Goal: Task Accomplishment & Management: Use online tool/utility

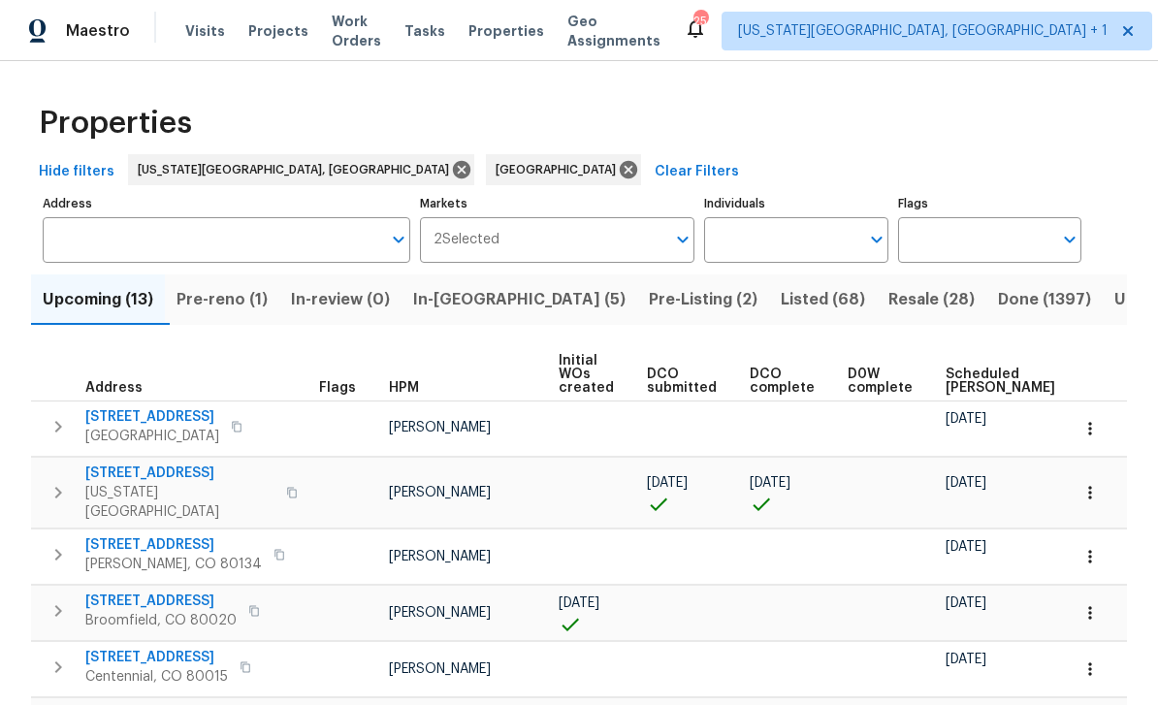
click at [493, 307] on span "In-[GEOGRAPHIC_DATA] (5)" at bounding box center [519, 299] width 212 height 27
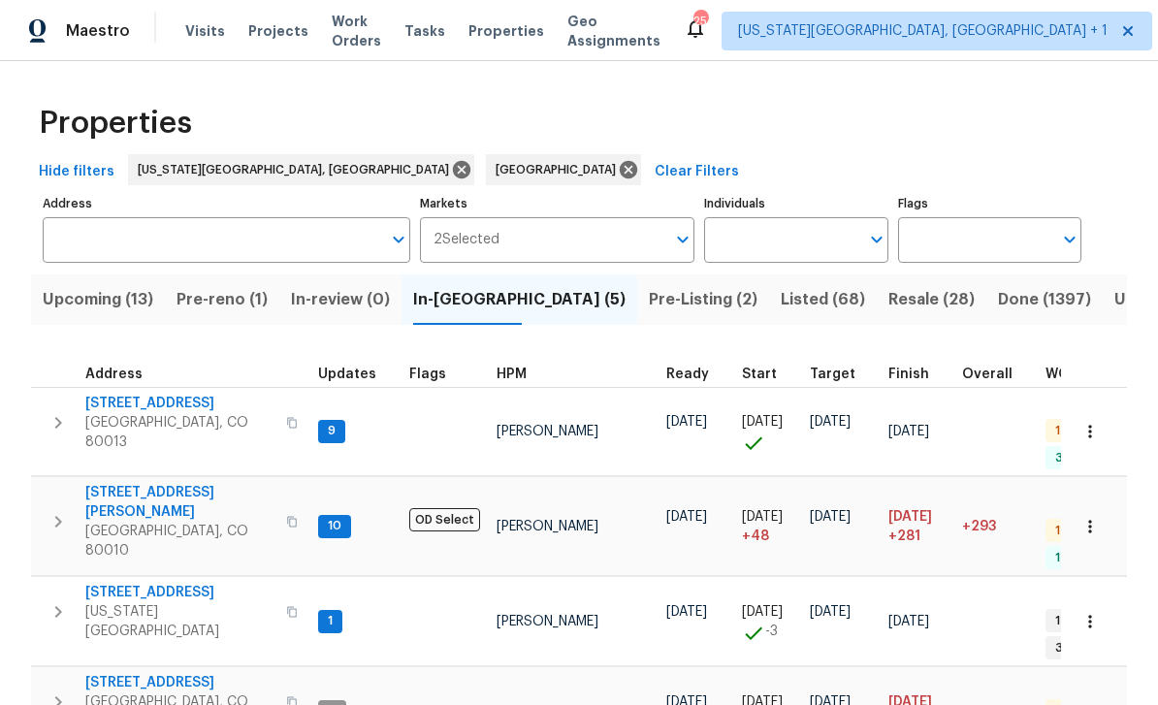
scroll to position [16, 1]
click at [280, 679] on button "button" at bounding box center [291, 702] width 23 height 47
click at [166, 673] on span "[STREET_ADDRESS]" at bounding box center [179, 682] width 189 height 19
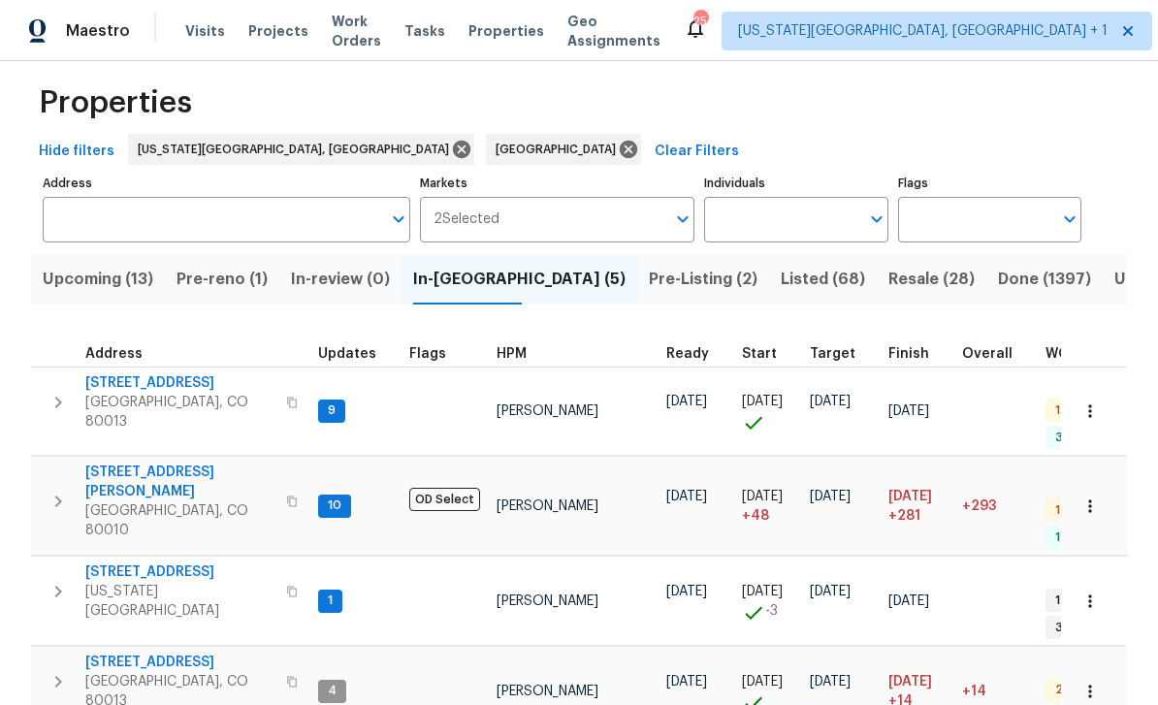
scroll to position [19, 0]
click at [649, 279] on span "Pre-Listing (2)" at bounding box center [703, 280] width 109 height 27
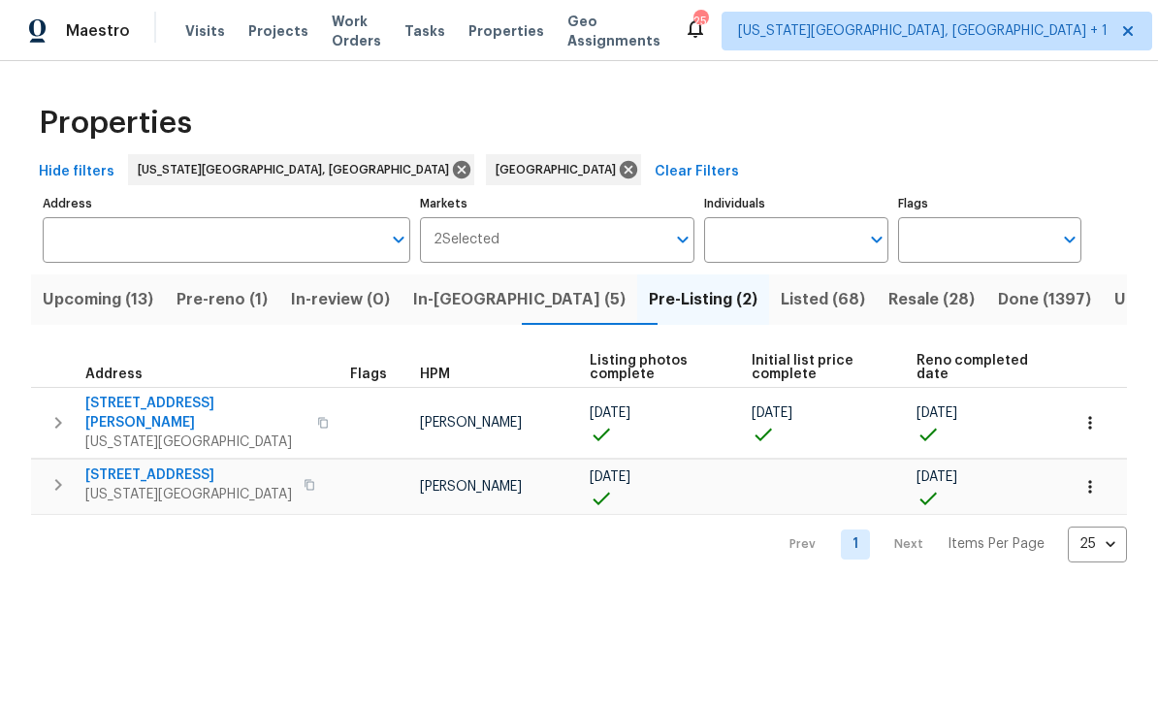
click at [132, 466] on span "4454 Ranch Cir" at bounding box center [188, 475] width 207 height 19
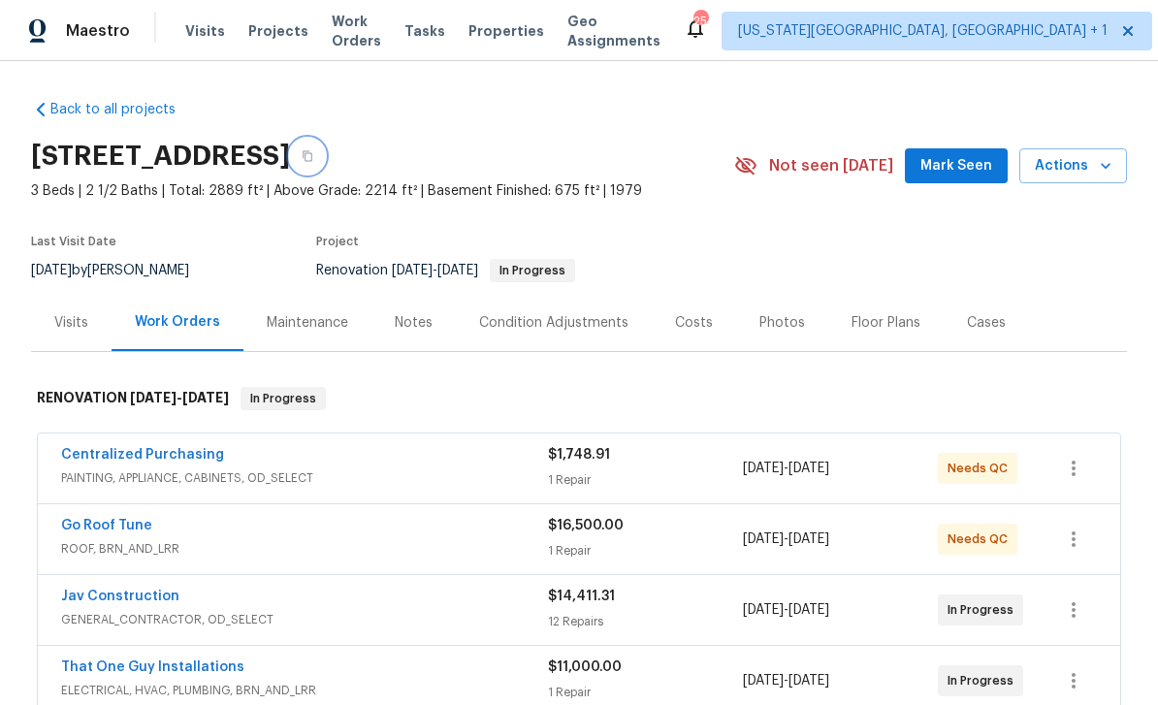
click at [313, 161] on icon "button" at bounding box center [308, 156] width 12 height 12
click at [530, 32] on span "Properties" at bounding box center [506, 30] width 76 height 19
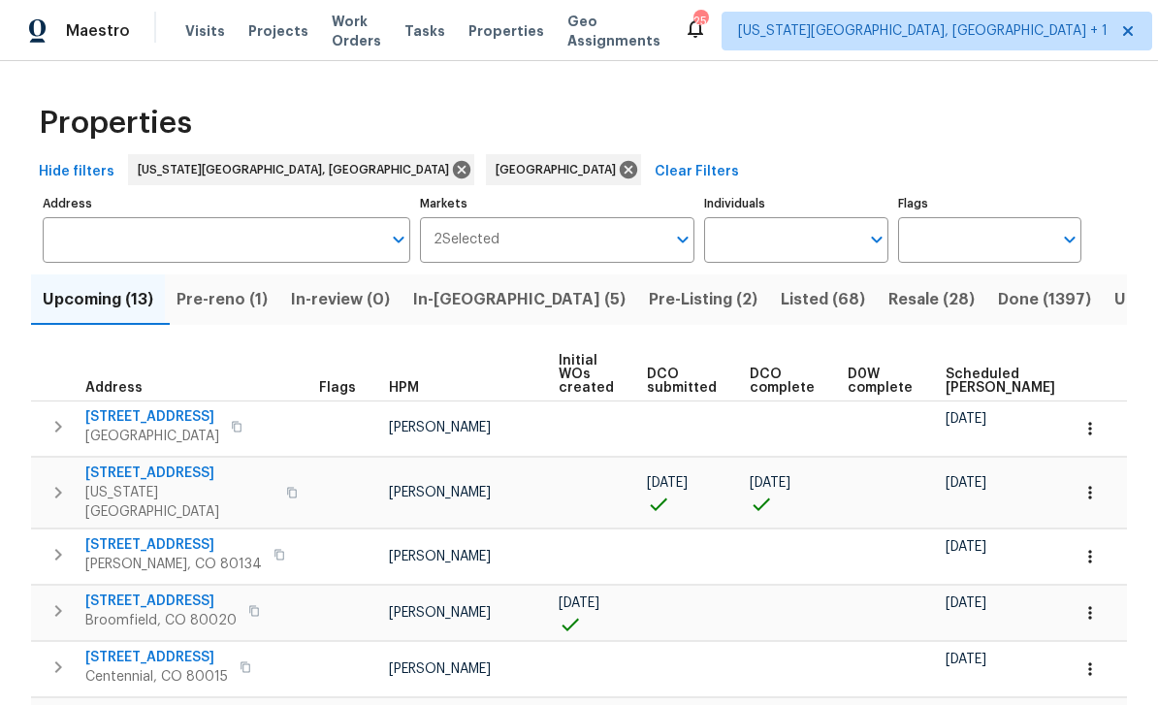
click at [649, 287] on span "Pre-Listing (2)" at bounding box center [703, 299] width 109 height 27
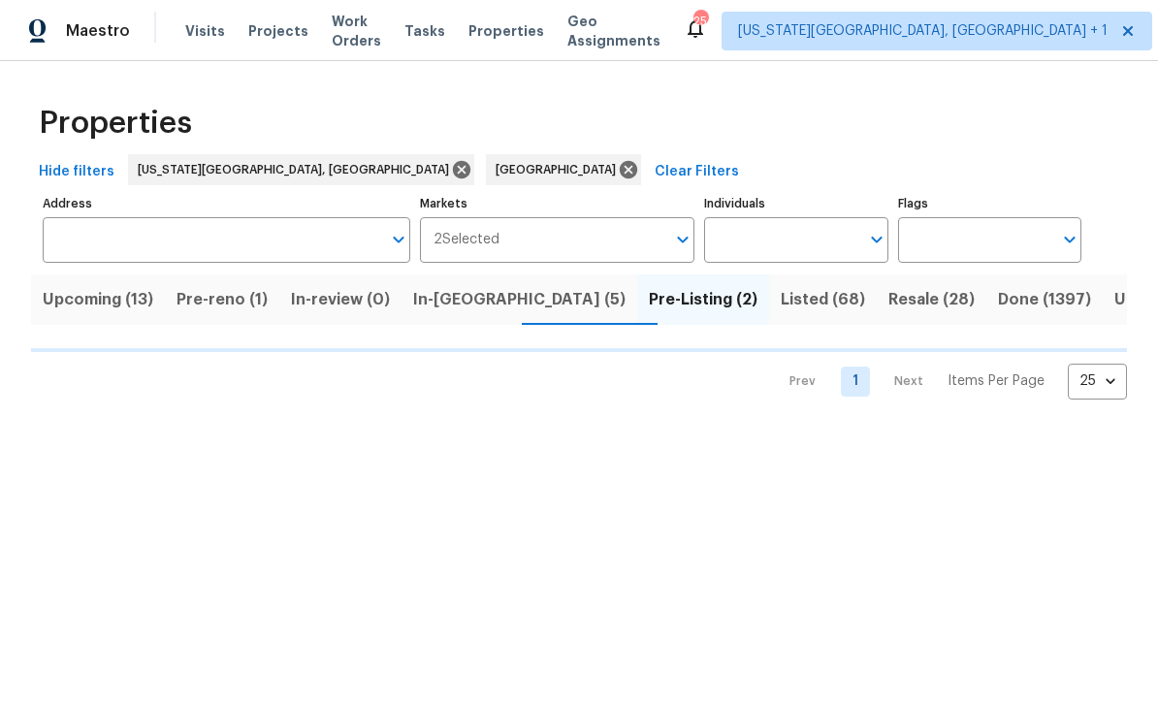
click at [475, 308] on span "In-reno (5)" at bounding box center [519, 299] width 212 height 27
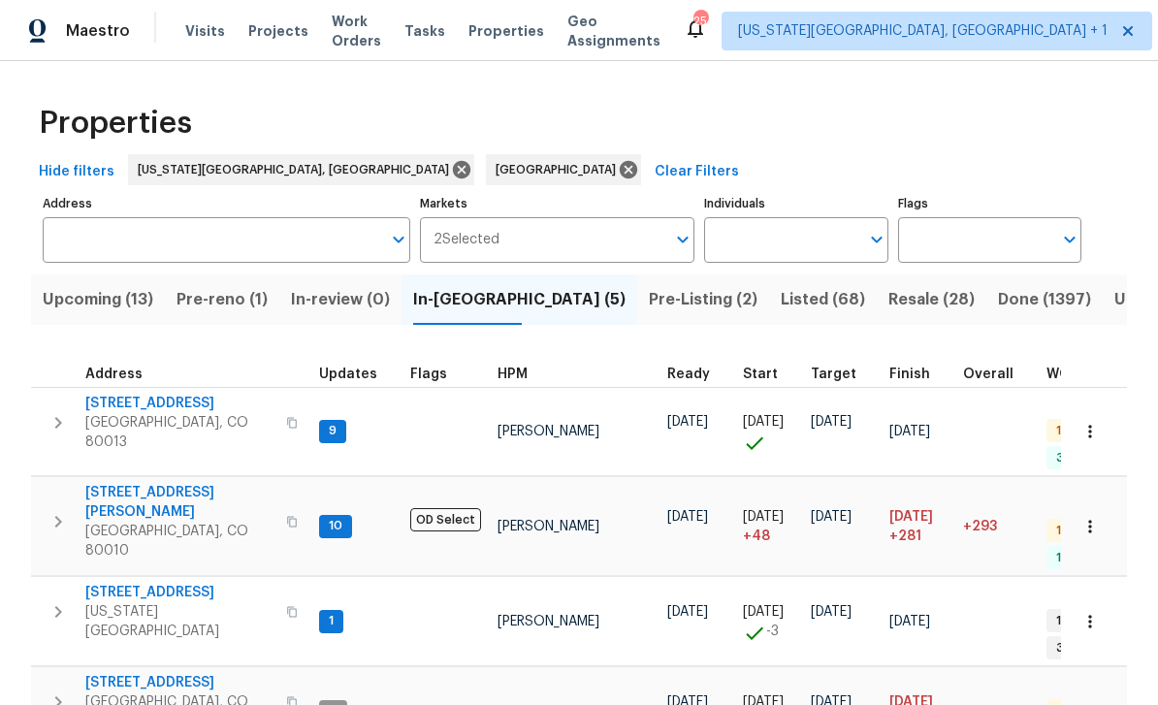
scroll to position [16, 0]
click at [148, 673] on span "3750 S Yampa St" at bounding box center [179, 682] width 189 height 19
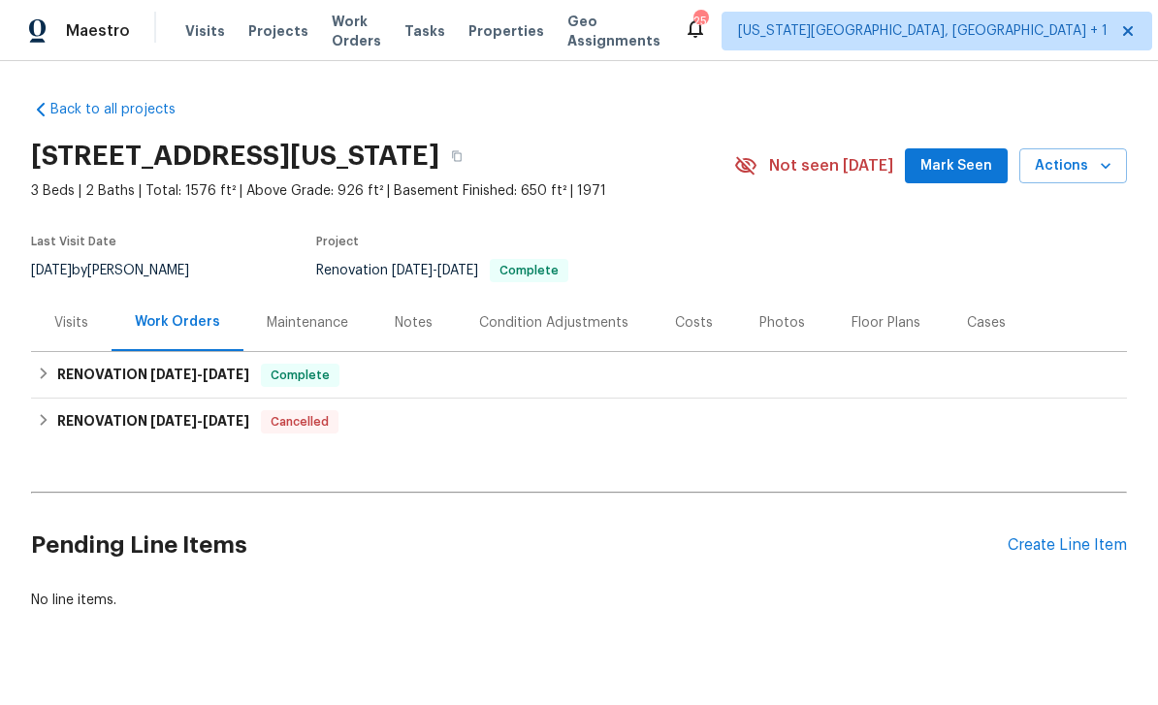
click at [884, 324] on div "Floor Plans" at bounding box center [886, 322] width 69 height 19
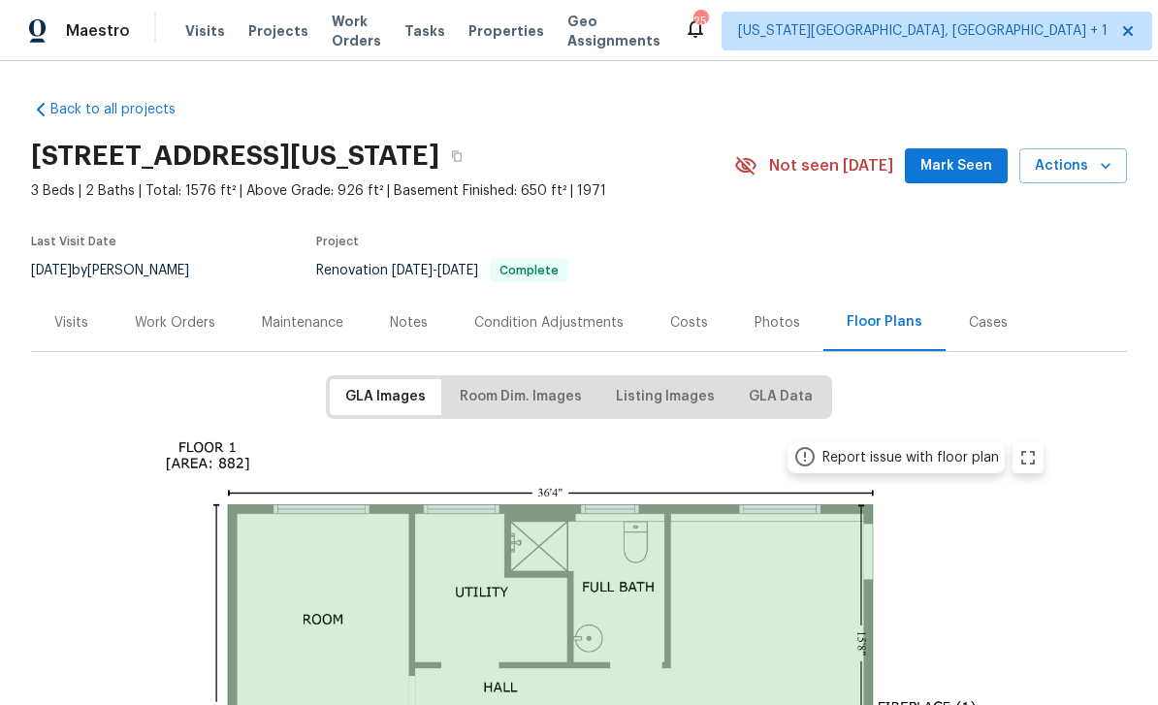
click at [777, 317] on div "Photos" at bounding box center [778, 322] width 46 height 19
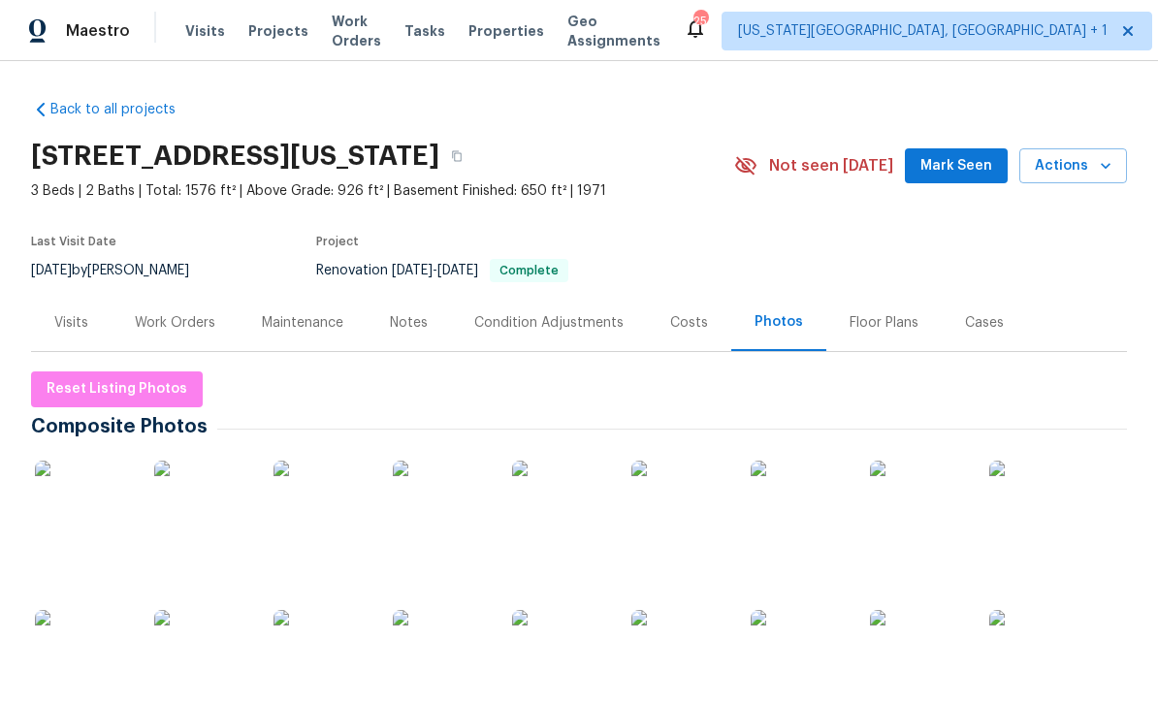
click at [99, 483] on img at bounding box center [83, 509] width 97 height 97
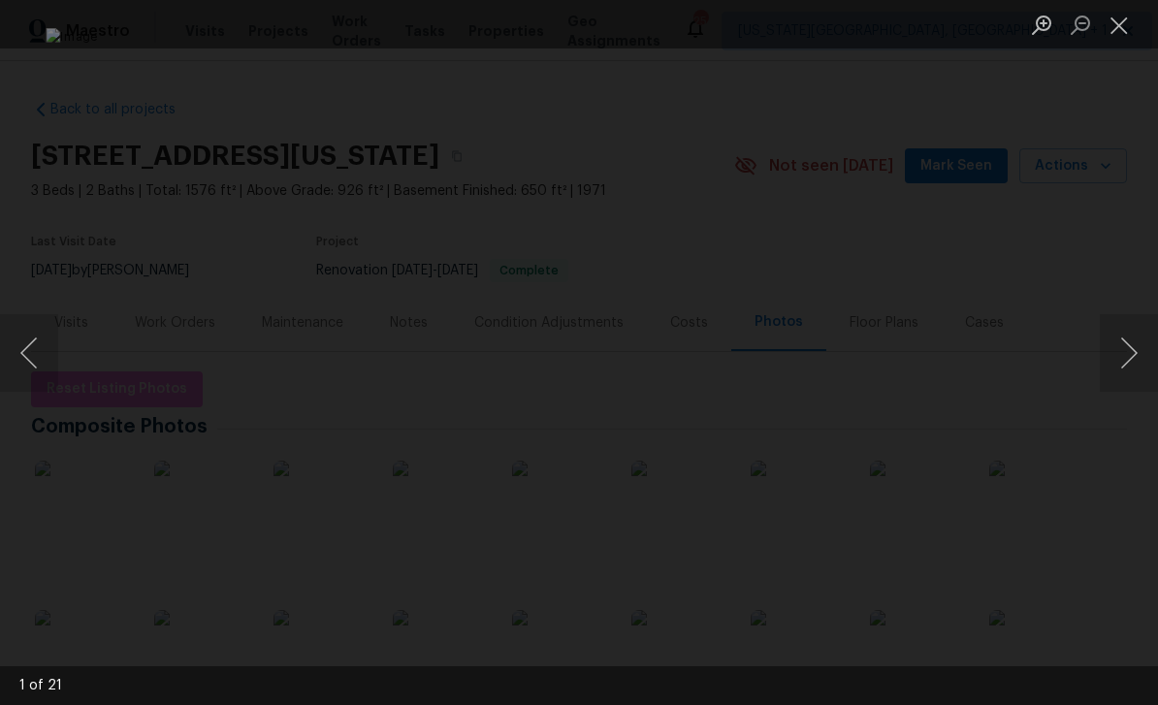
click at [1122, 347] on button "Next image" at bounding box center [1129, 353] width 58 height 78
click at [1124, 342] on button "Next image" at bounding box center [1129, 353] width 58 height 78
click at [50, 343] on button "Previous image" at bounding box center [29, 353] width 58 height 78
click at [1117, 344] on button "Next image" at bounding box center [1129, 353] width 58 height 78
click at [1116, 338] on button "Next image" at bounding box center [1129, 353] width 58 height 78
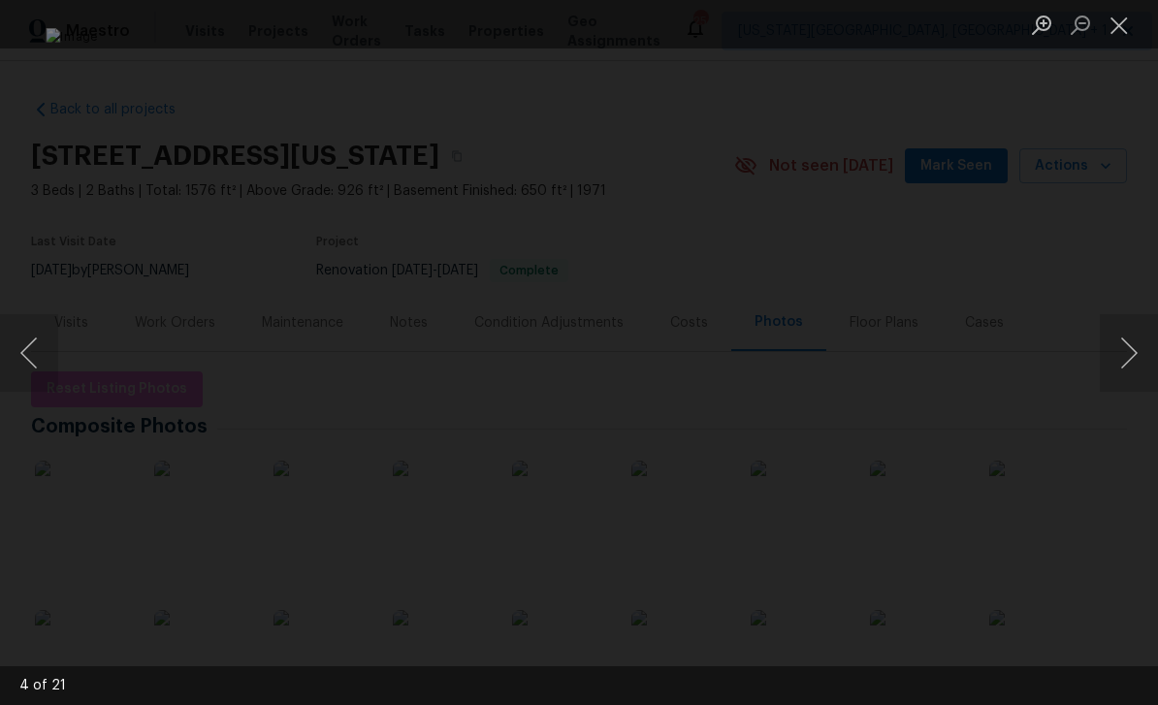
click at [1120, 336] on button "Next image" at bounding box center [1129, 353] width 58 height 78
click at [1120, 333] on button "Next image" at bounding box center [1129, 353] width 58 height 78
click at [1110, 320] on button "Next image" at bounding box center [1129, 353] width 58 height 78
click at [1125, 327] on button "Next image" at bounding box center [1129, 353] width 58 height 78
click at [1110, 321] on button "Next image" at bounding box center [1129, 353] width 58 height 78
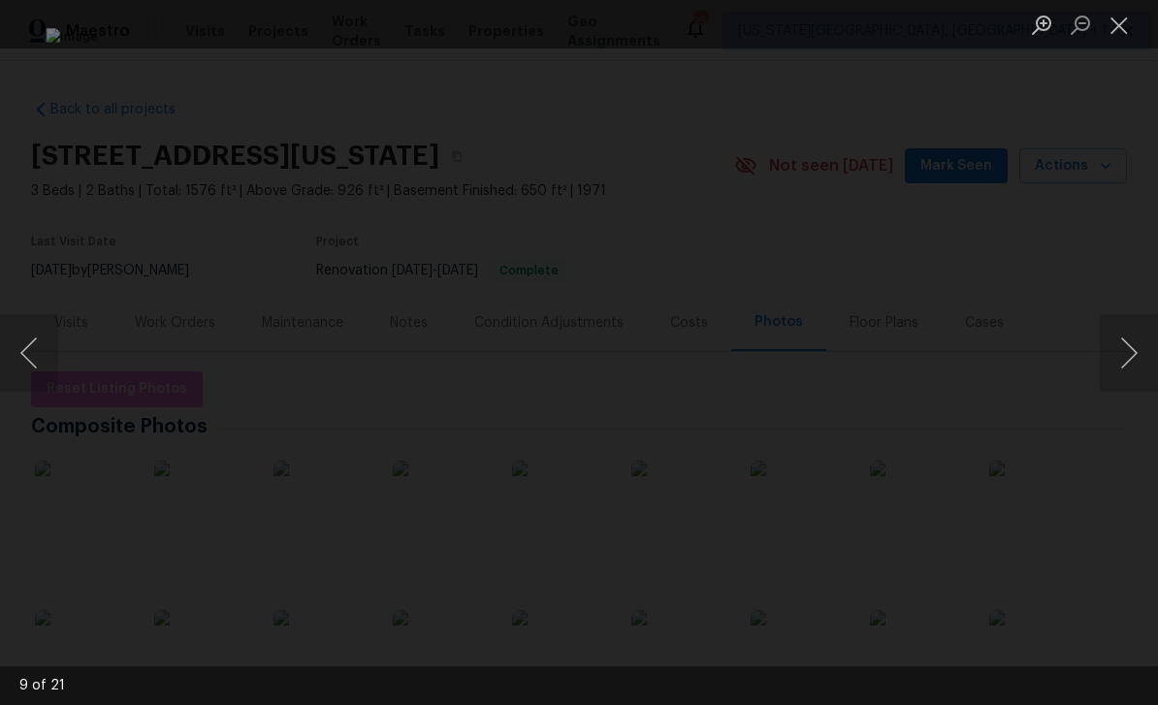
click at [1113, 321] on button "Next image" at bounding box center [1129, 353] width 58 height 78
click at [1118, 320] on button "Next image" at bounding box center [1129, 353] width 58 height 78
click at [1112, 320] on button "Next image" at bounding box center [1129, 353] width 58 height 78
click at [1116, 314] on button "Next image" at bounding box center [1129, 353] width 58 height 78
click at [1110, 316] on button "Next image" at bounding box center [1129, 353] width 58 height 78
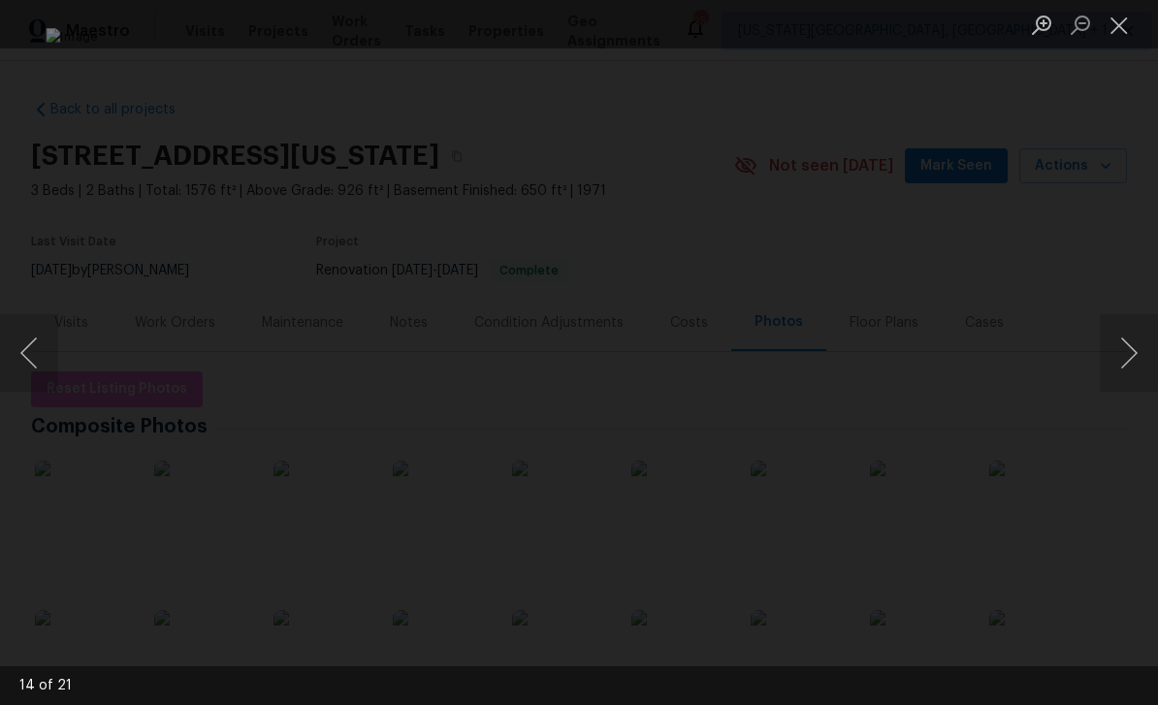
click at [1119, 312] on div "Lightbox" at bounding box center [579, 352] width 1158 height 705
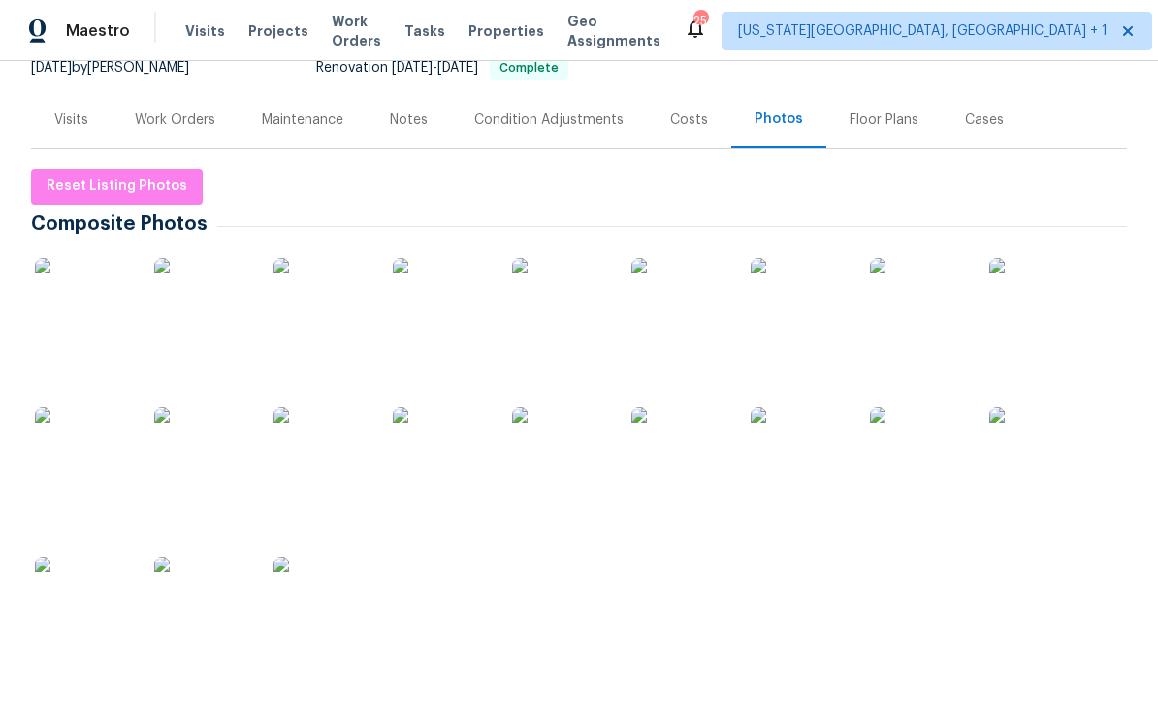
scroll to position [241, 0]
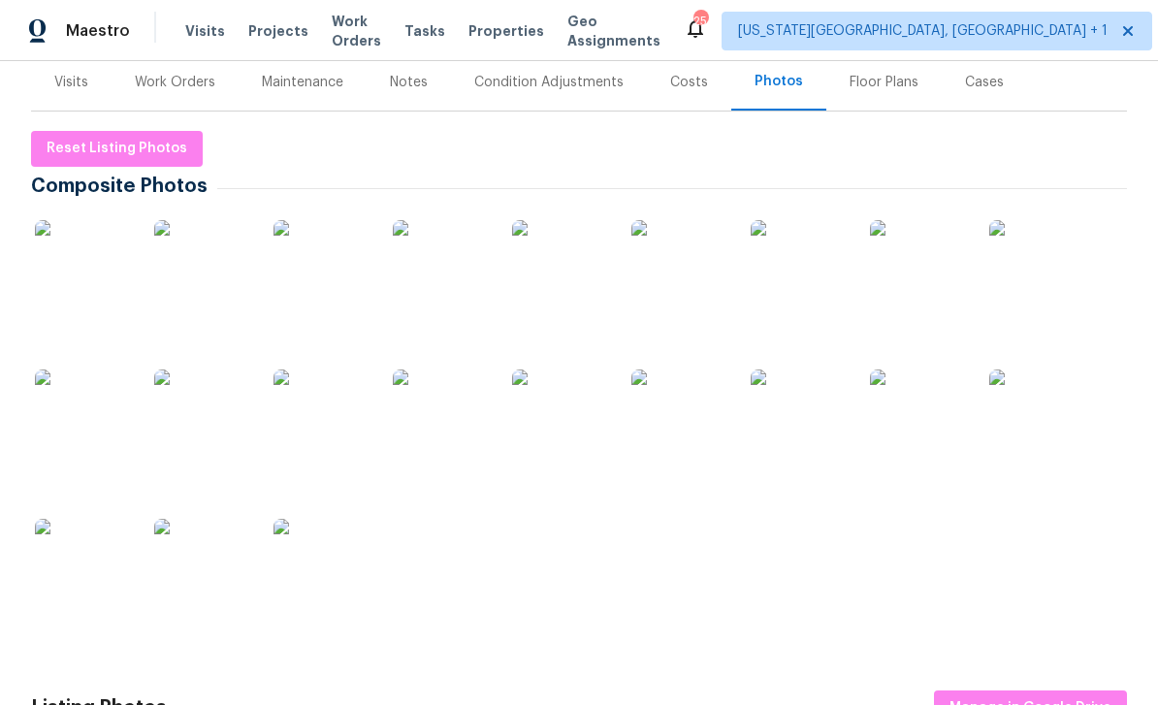
click at [76, 256] on img at bounding box center [83, 268] width 97 height 97
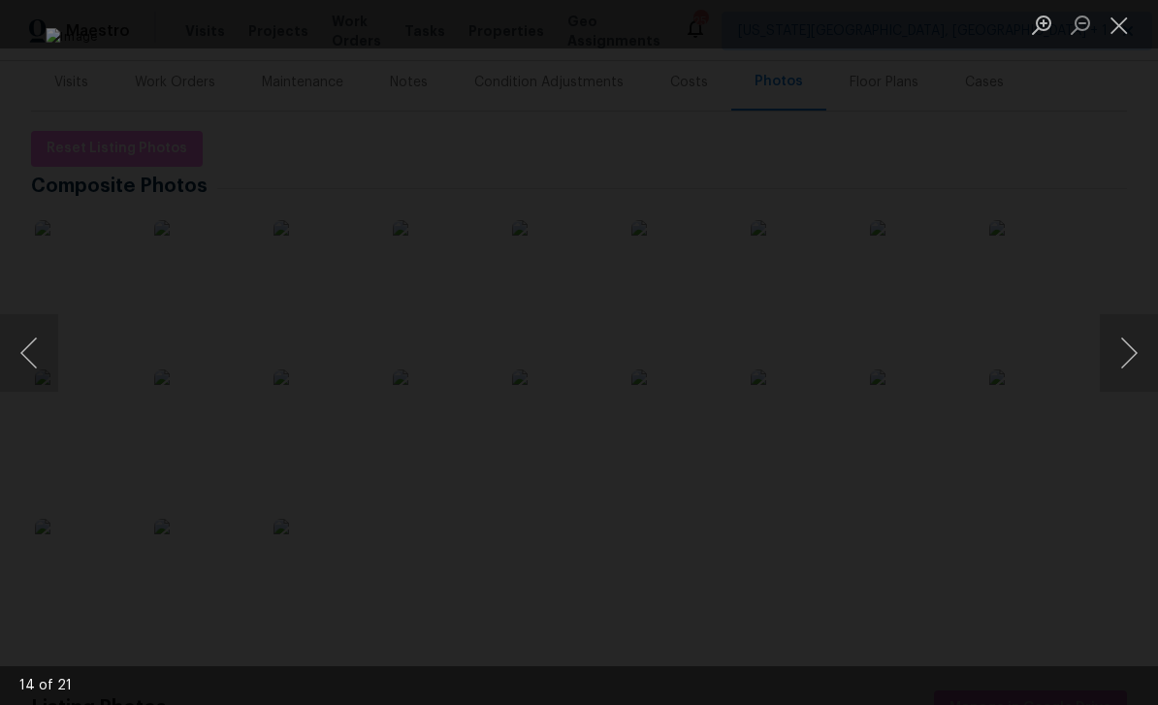
click at [1119, 350] on button "Next image" at bounding box center [1129, 353] width 58 height 78
click at [1119, 346] on button "Next image" at bounding box center [1129, 353] width 58 height 78
click at [1122, 342] on button "Next image" at bounding box center [1129, 353] width 58 height 78
click at [1114, 350] on button "Next image" at bounding box center [1129, 353] width 58 height 78
click at [1111, 347] on button "Next image" at bounding box center [1129, 353] width 58 height 78
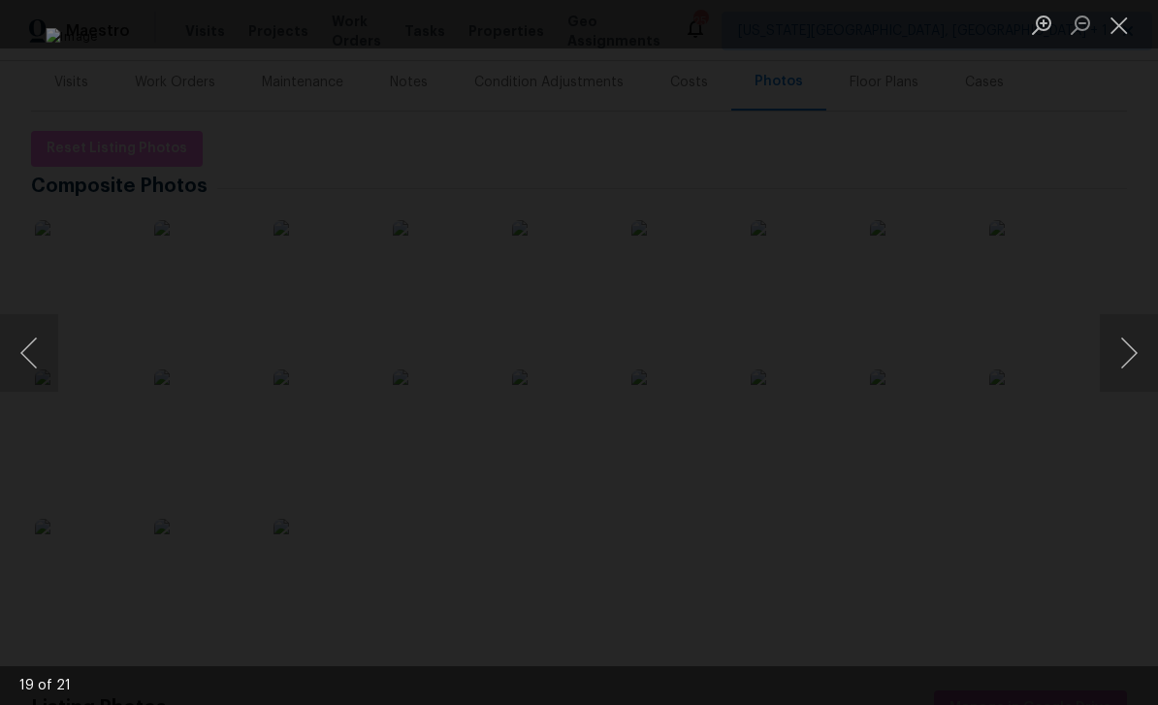
click at [48, 355] on button "Previous image" at bounding box center [29, 353] width 58 height 78
click at [1124, 343] on button "Next image" at bounding box center [1129, 353] width 58 height 78
click at [1117, 337] on button "Next image" at bounding box center [1129, 353] width 58 height 78
click at [1127, 334] on button "Next image" at bounding box center [1129, 353] width 58 height 78
click at [1115, 350] on button "Next image" at bounding box center [1129, 353] width 58 height 78
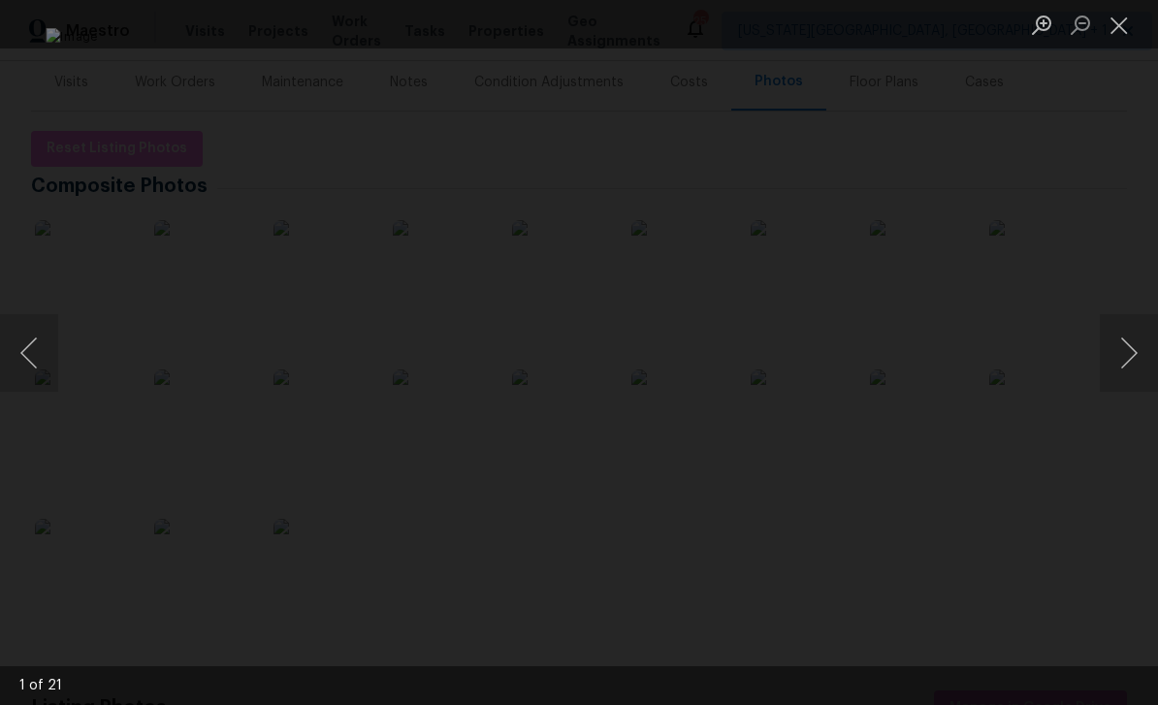
click at [1122, 347] on button "Next image" at bounding box center [1129, 353] width 58 height 78
click at [1118, 347] on button "Next image" at bounding box center [1129, 353] width 58 height 78
click at [1121, 341] on button "Next image" at bounding box center [1129, 353] width 58 height 78
click at [1115, 339] on button "Next image" at bounding box center [1129, 353] width 58 height 78
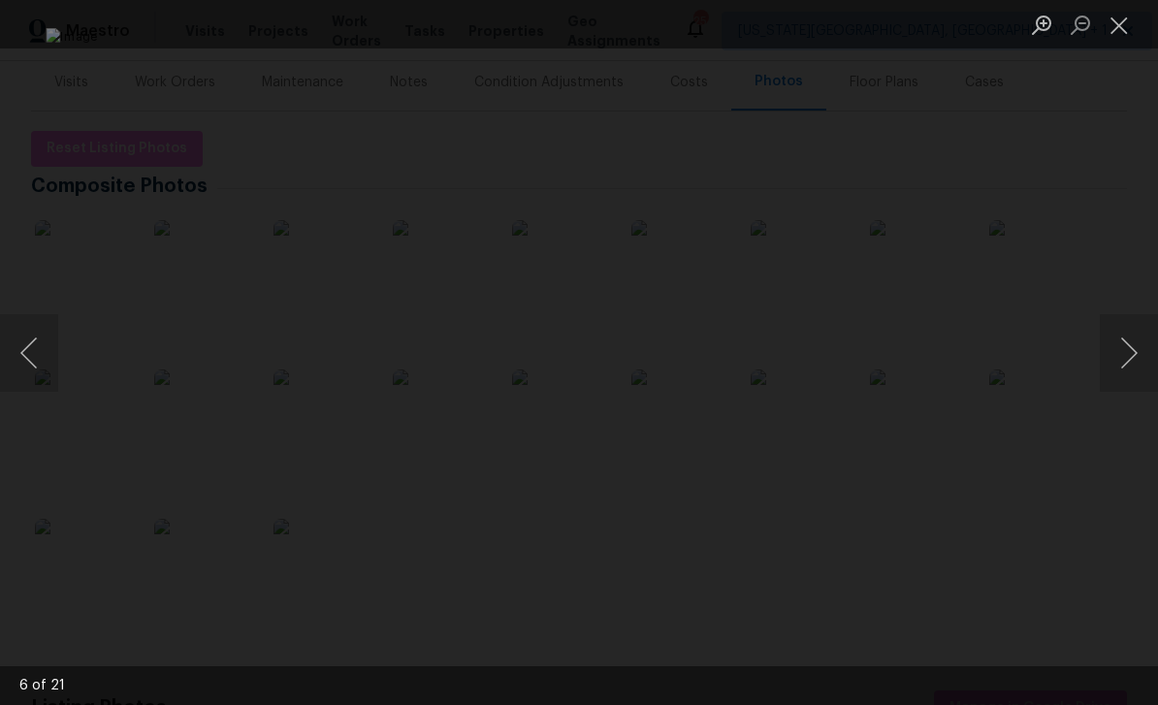
click at [1105, 337] on button "Next image" at bounding box center [1129, 353] width 58 height 78
click at [1124, 352] on button "Next image" at bounding box center [1129, 353] width 58 height 78
click at [1109, 356] on button "Next image" at bounding box center [1129, 353] width 58 height 78
click at [1112, 357] on button "Next image" at bounding box center [1129, 353] width 58 height 78
click at [1108, 356] on button "Next image" at bounding box center [1129, 353] width 58 height 78
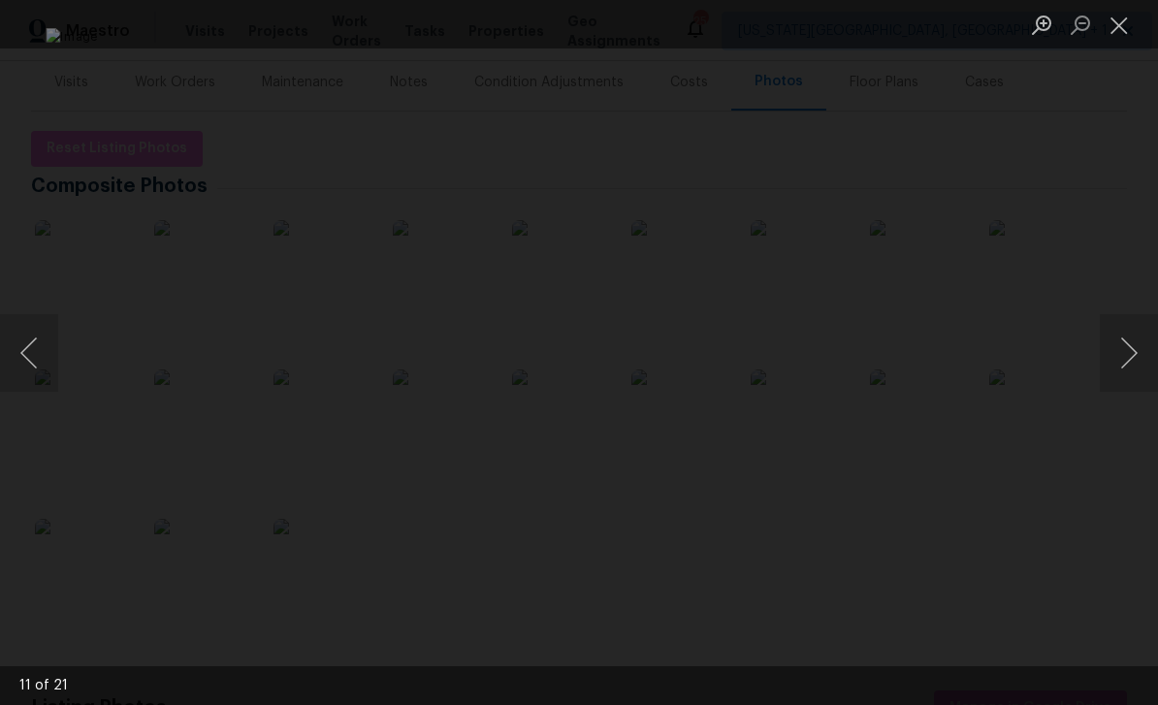
click at [1109, 357] on button "Next image" at bounding box center [1129, 353] width 58 height 78
click at [1127, 40] on button "Close lightbox" at bounding box center [1119, 25] width 39 height 34
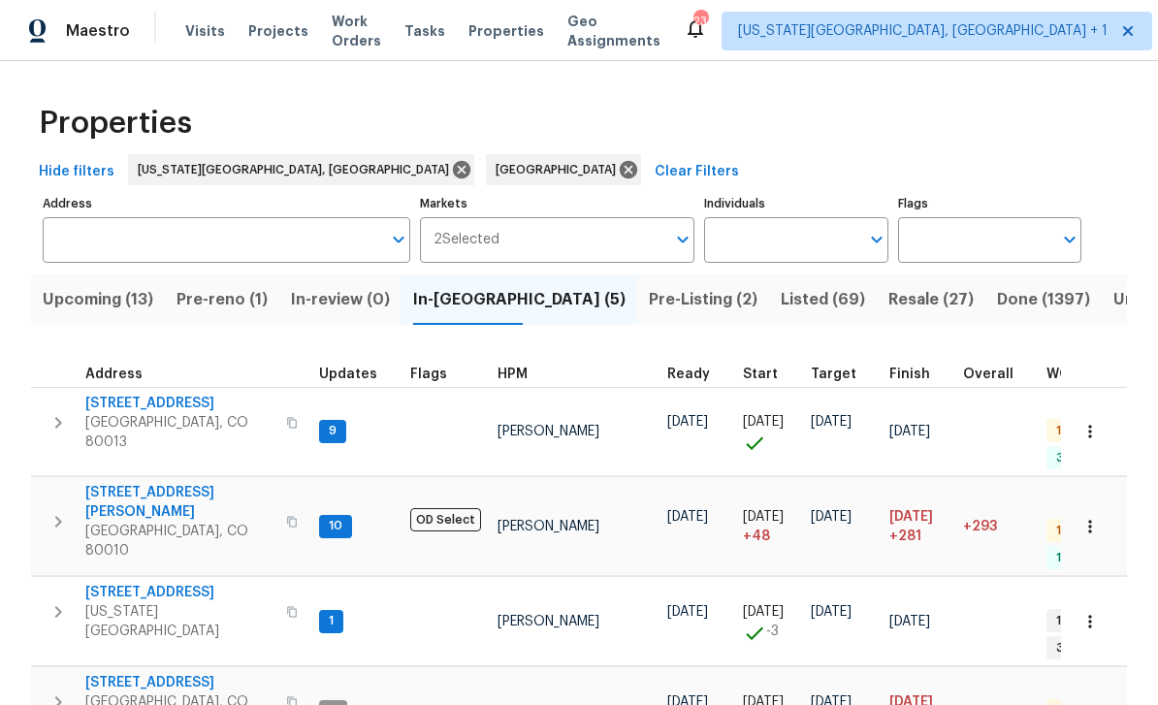
click at [166, 673] on span "[STREET_ADDRESS]" at bounding box center [179, 682] width 189 height 19
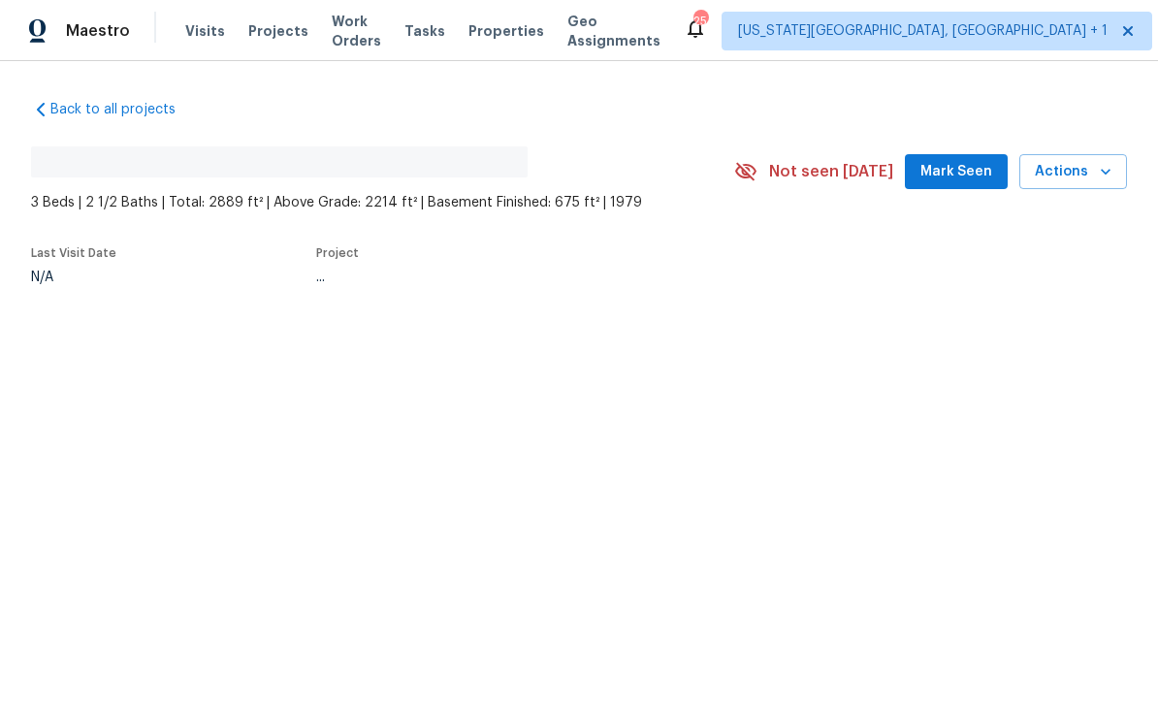
click at [1113, 183] on button "Actions" at bounding box center [1073, 172] width 108 height 36
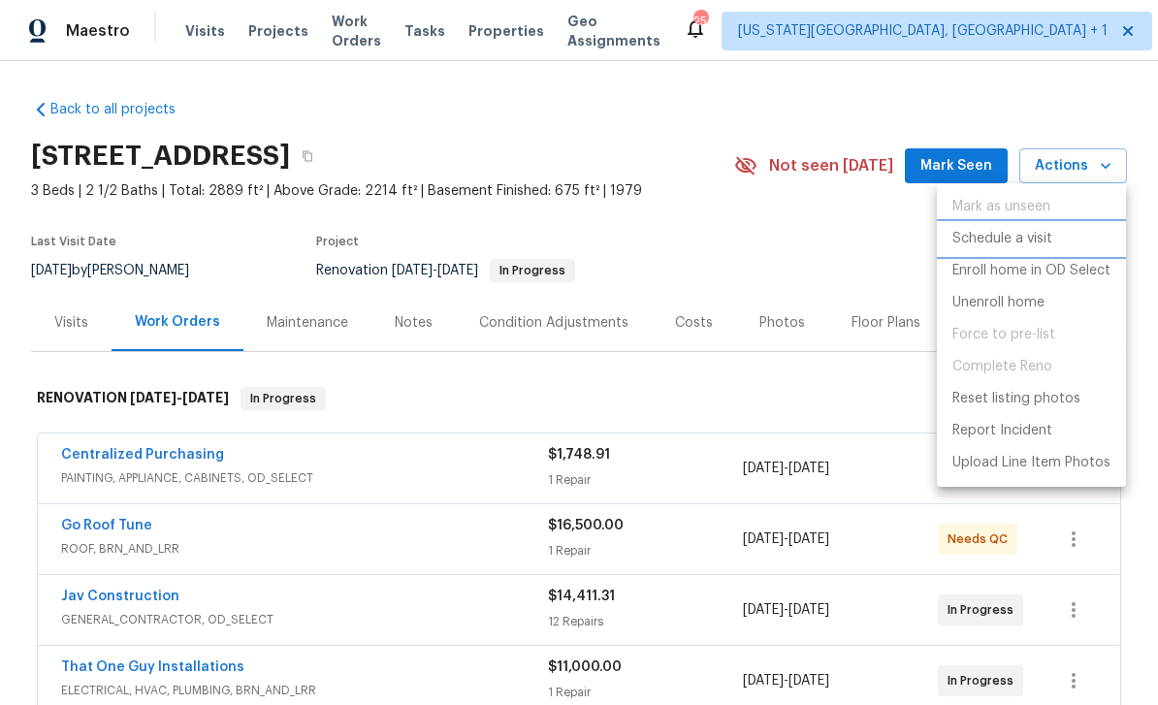
click at [1009, 240] on p "Schedule a visit" at bounding box center [1002, 239] width 100 height 20
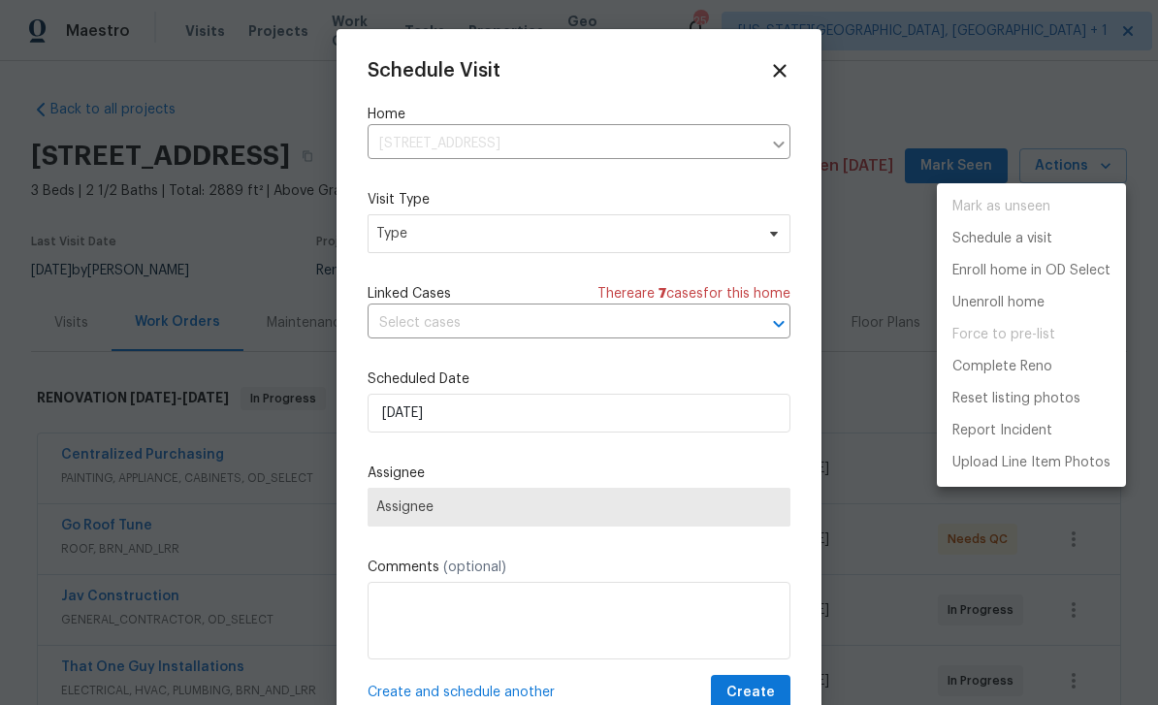
click at [553, 240] on div at bounding box center [579, 352] width 1158 height 705
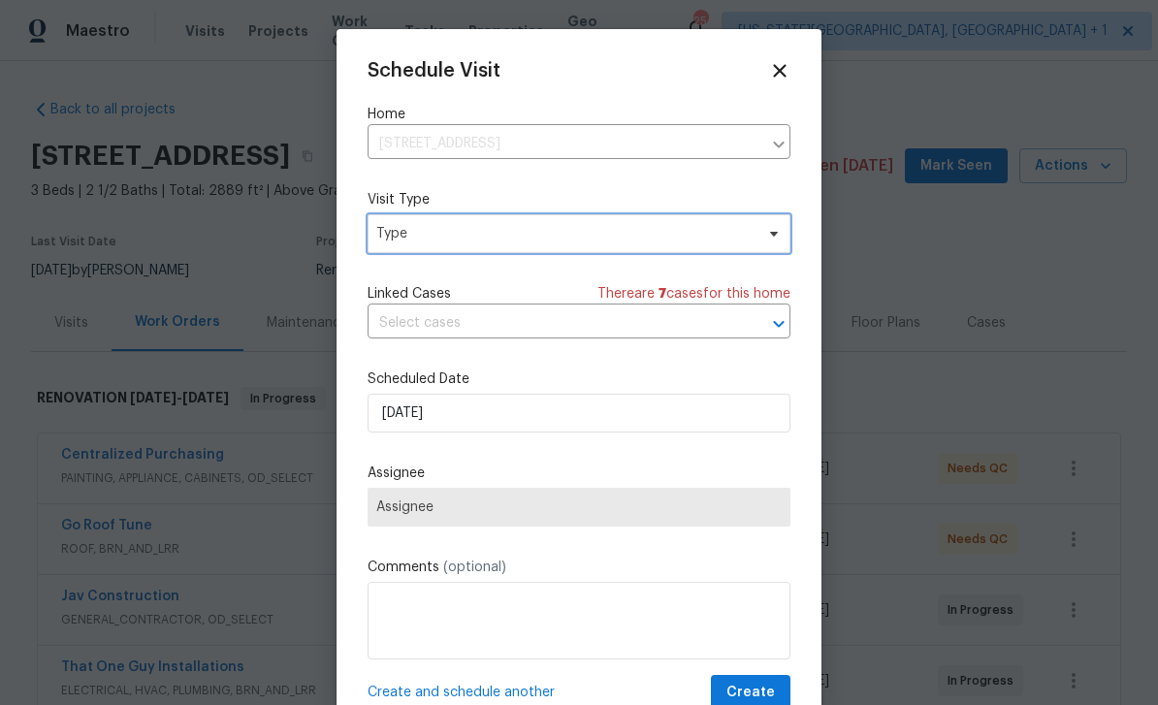
click at [693, 235] on span "Type" at bounding box center [564, 233] width 377 height 19
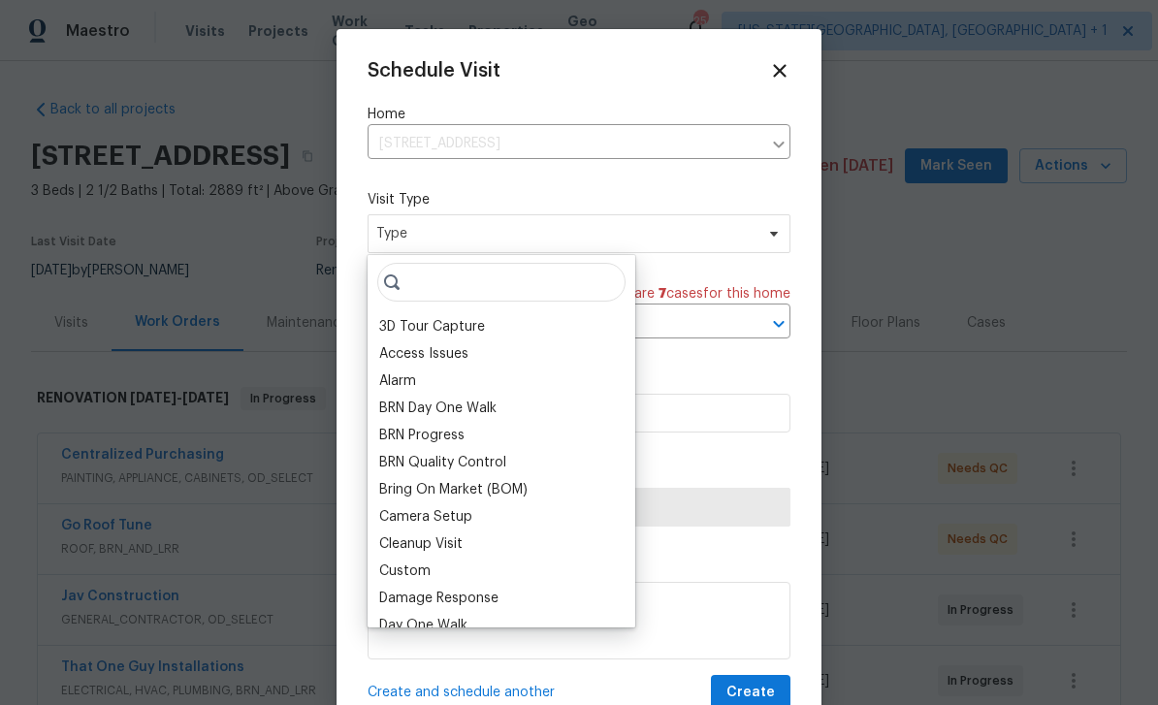
click at [411, 600] on div "Damage Response" at bounding box center [438, 598] width 119 height 19
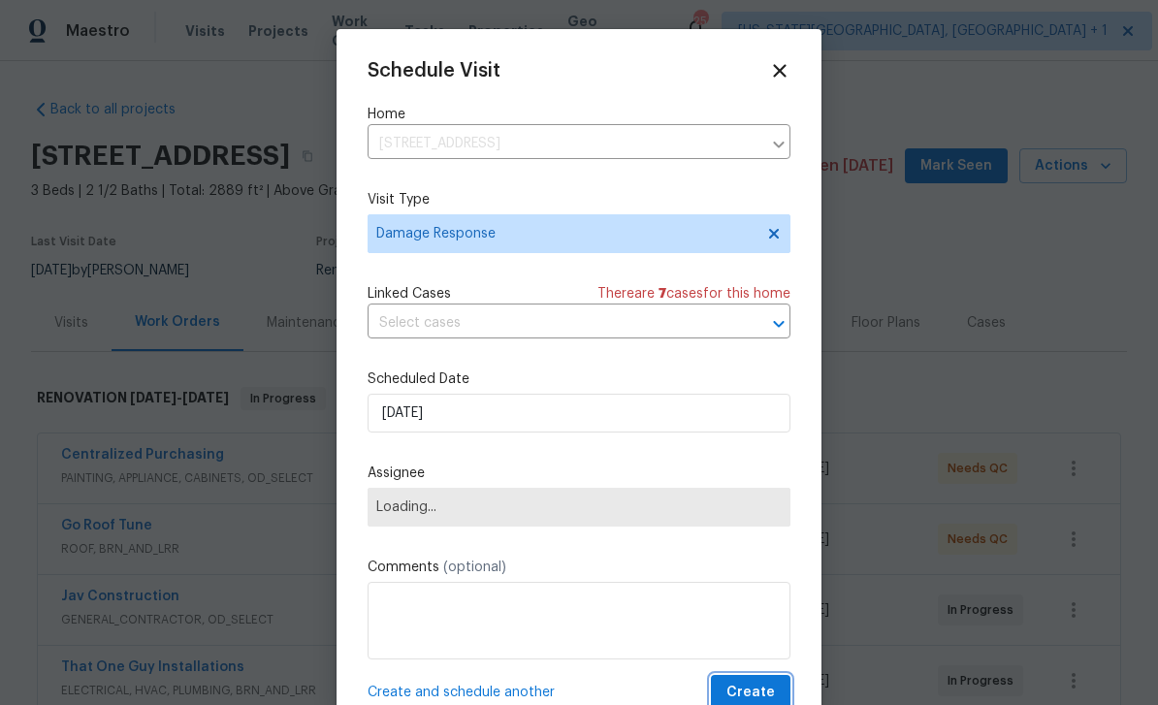
click at [778, 691] on button "Create" at bounding box center [751, 693] width 80 height 36
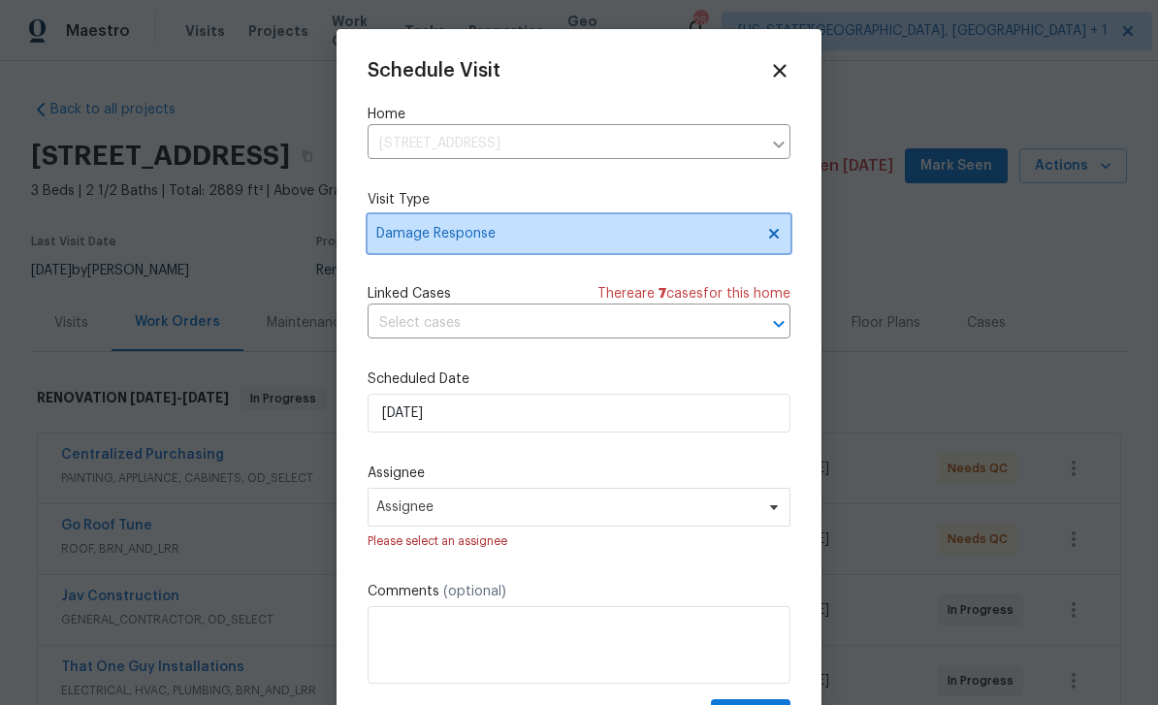
click at [616, 248] on span "Damage Response" at bounding box center [579, 233] width 423 height 39
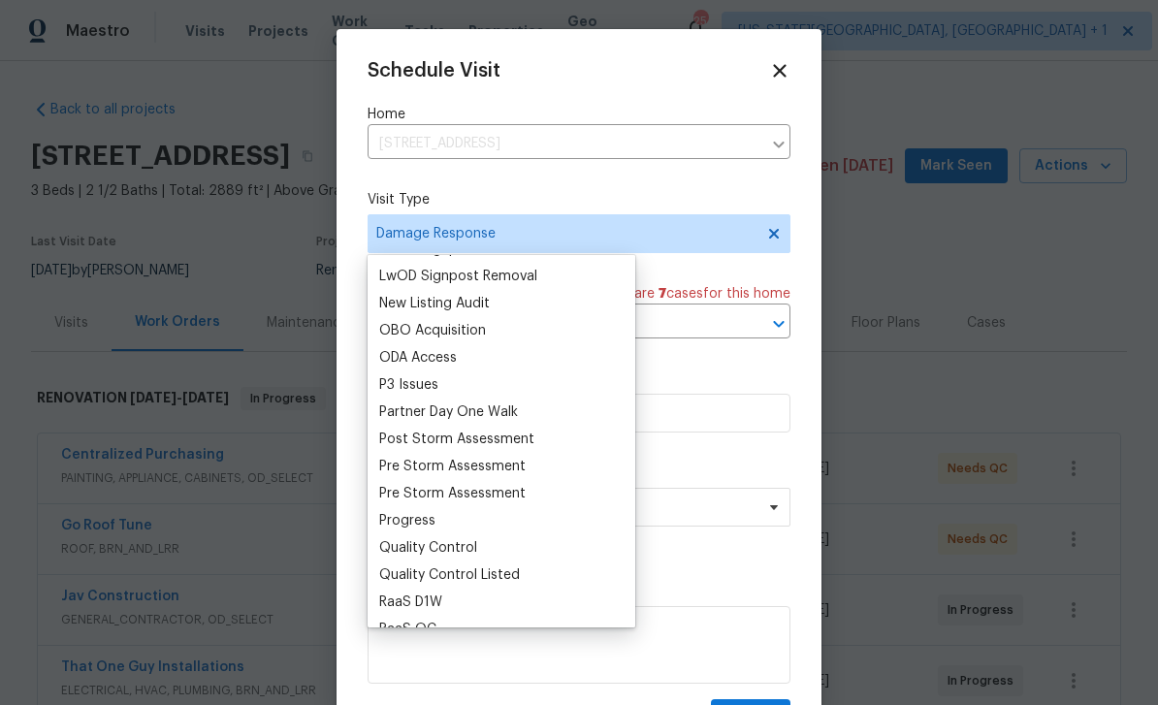
scroll to position [1070, 0]
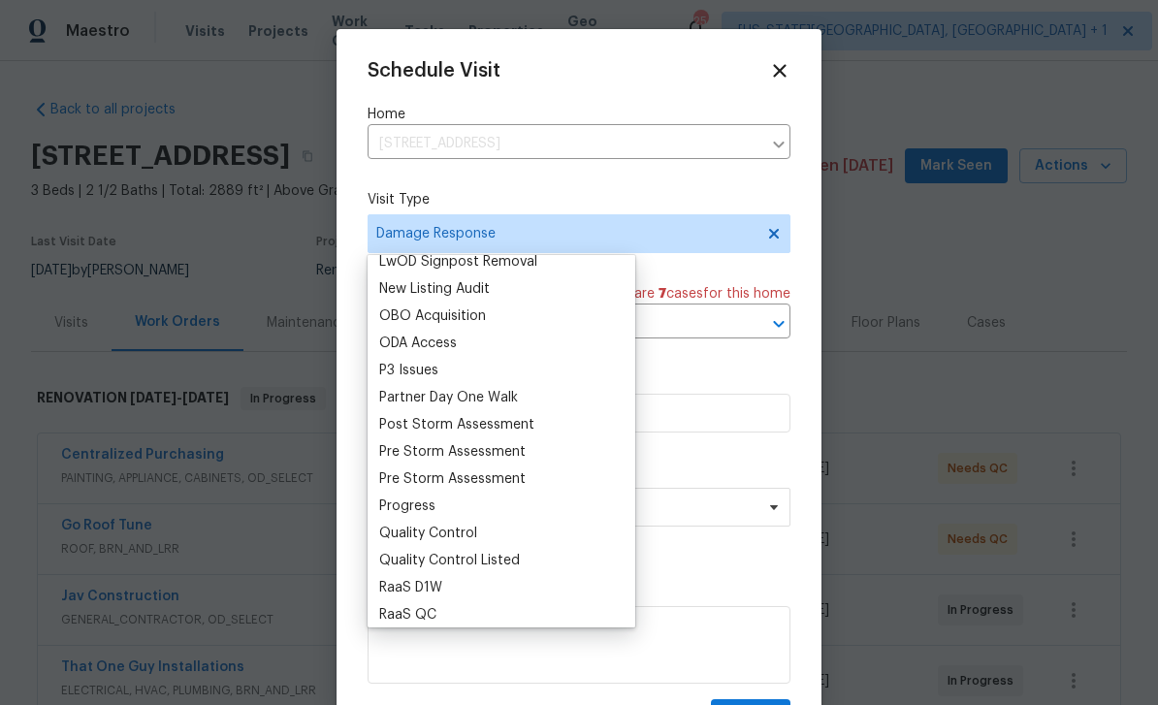
click at [413, 504] on div "Progress" at bounding box center [407, 506] width 56 height 19
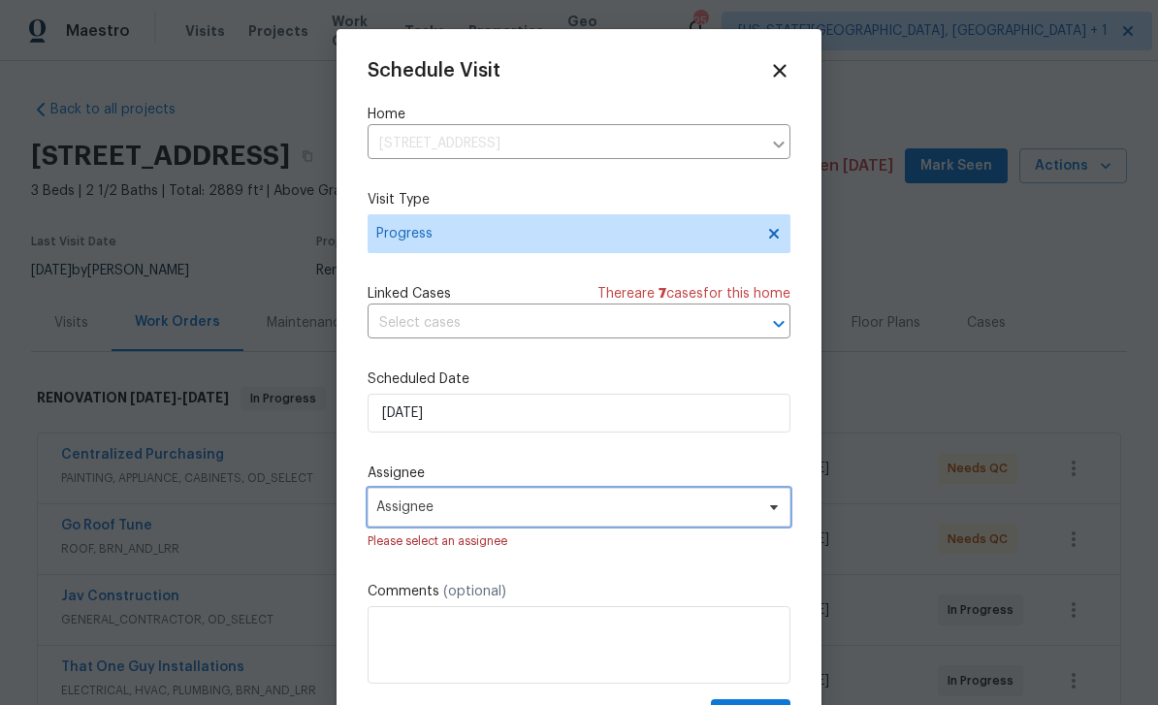
click at [627, 522] on span "Assignee" at bounding box center [579, 507] width 423 height 39
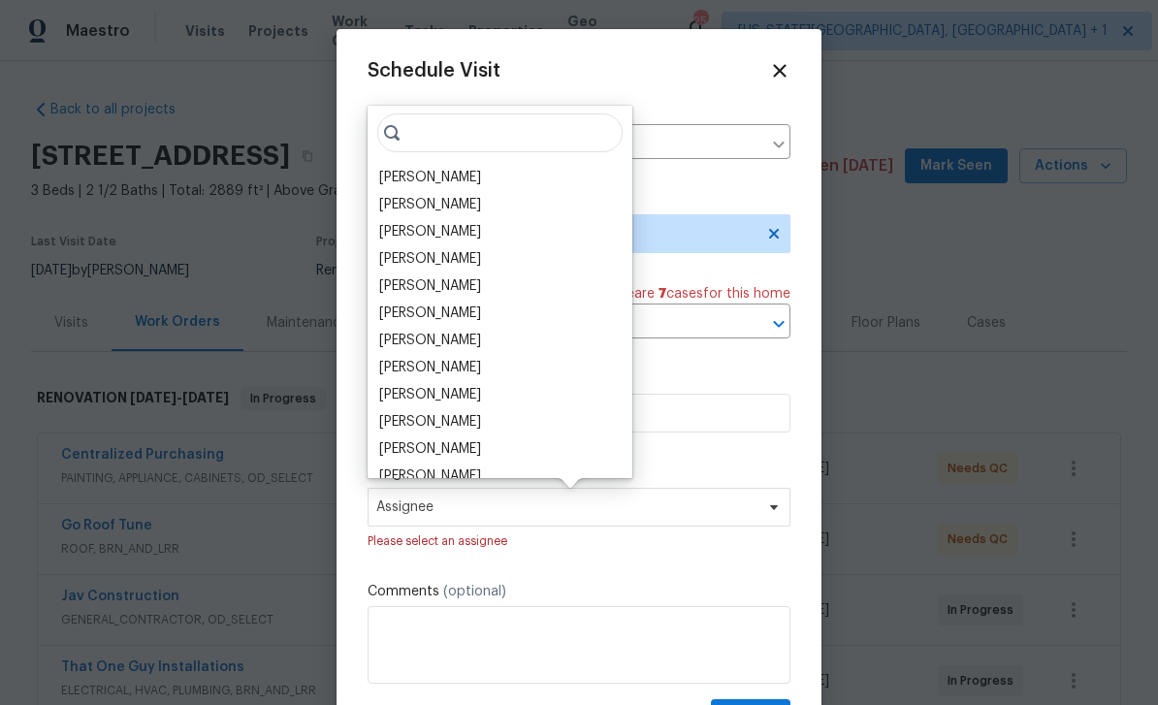
click at [439, 287] on div "[PERSON_NAME]" at bounding box center [430, 285] width 102 height 19
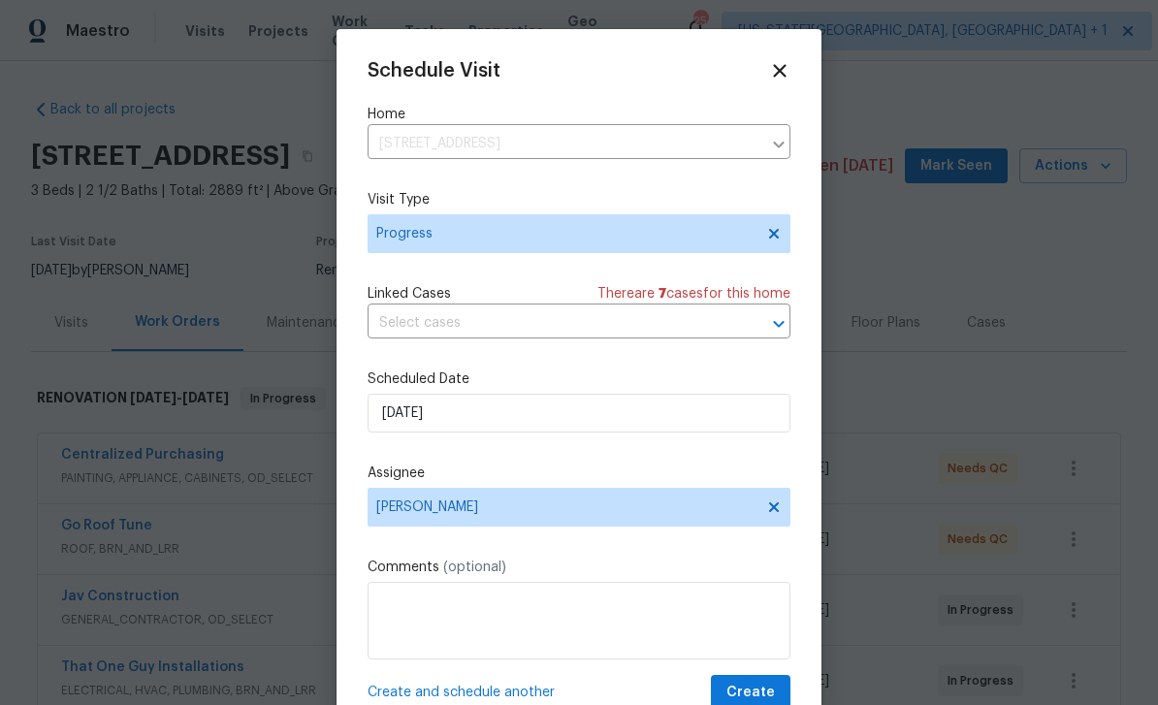
click at [764, 675] on div "Schedule Visit Home 3750 S Yampa St, Aurora, CO 80013 ​ Visit Type Progress Lin…" at bounding box center [579, 385] width 423 height 651
click at [755, 689] on span "Create" at bounding box center [750, 693] width 48 height 24
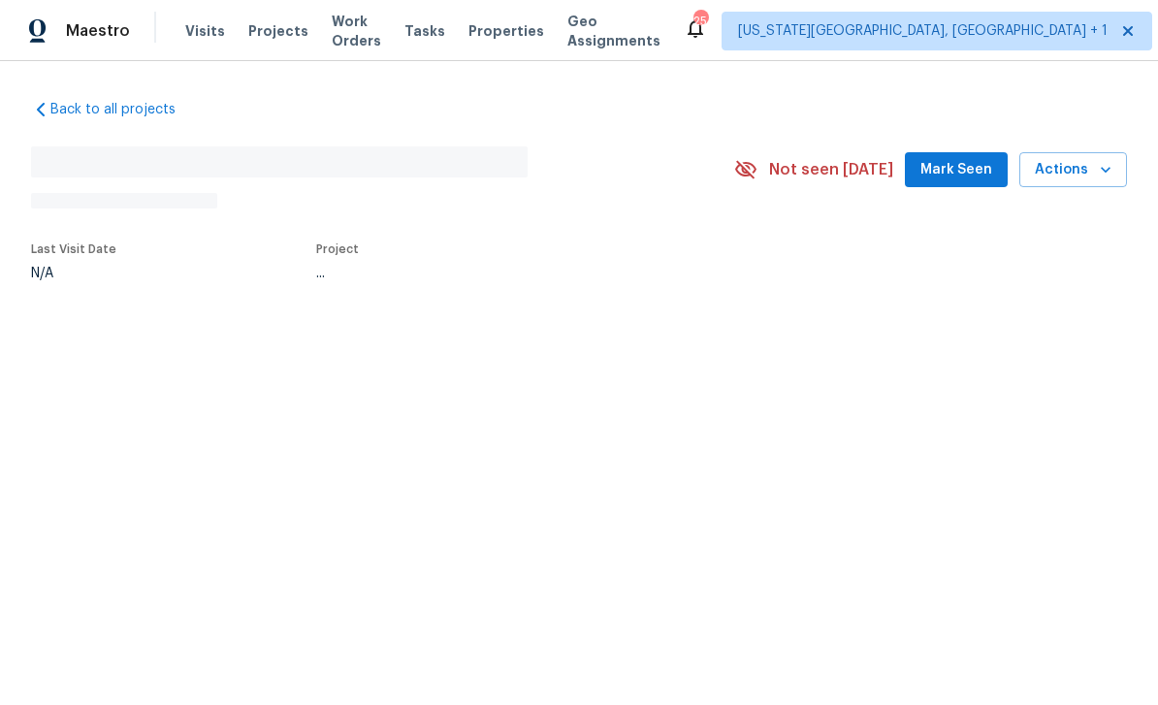
click at [982, 167] on span "Mark Seen" at bounding box center [956, 170] width 72 height 24
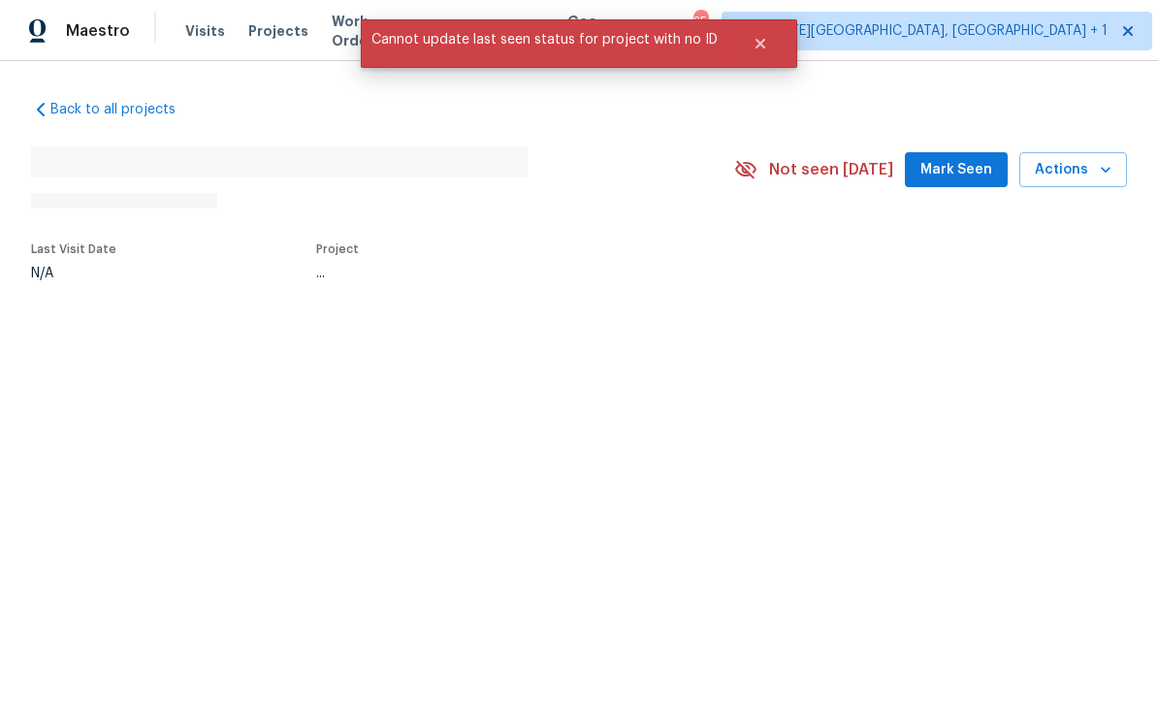
click at [964, 169] on span "Mark Seen" at bounding box center [956, 170] width 72 height 24
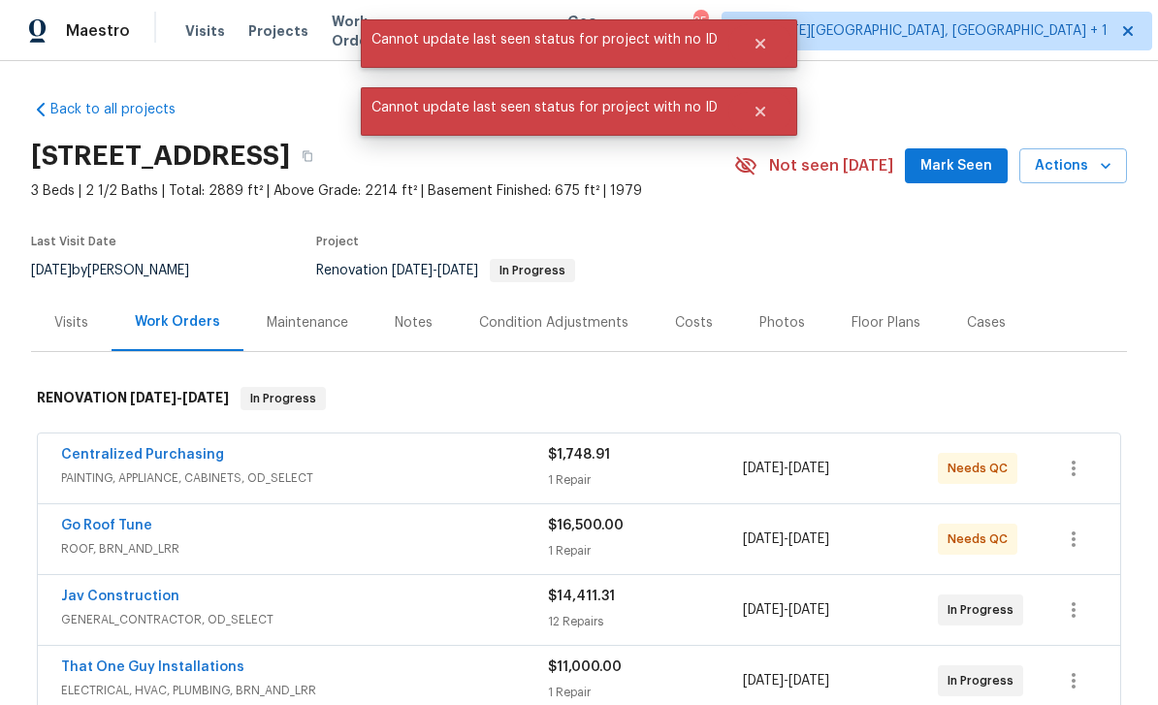
click at [971, 161] on span "Mark Seen" at bounding box center [956, 166] width 72 height 24
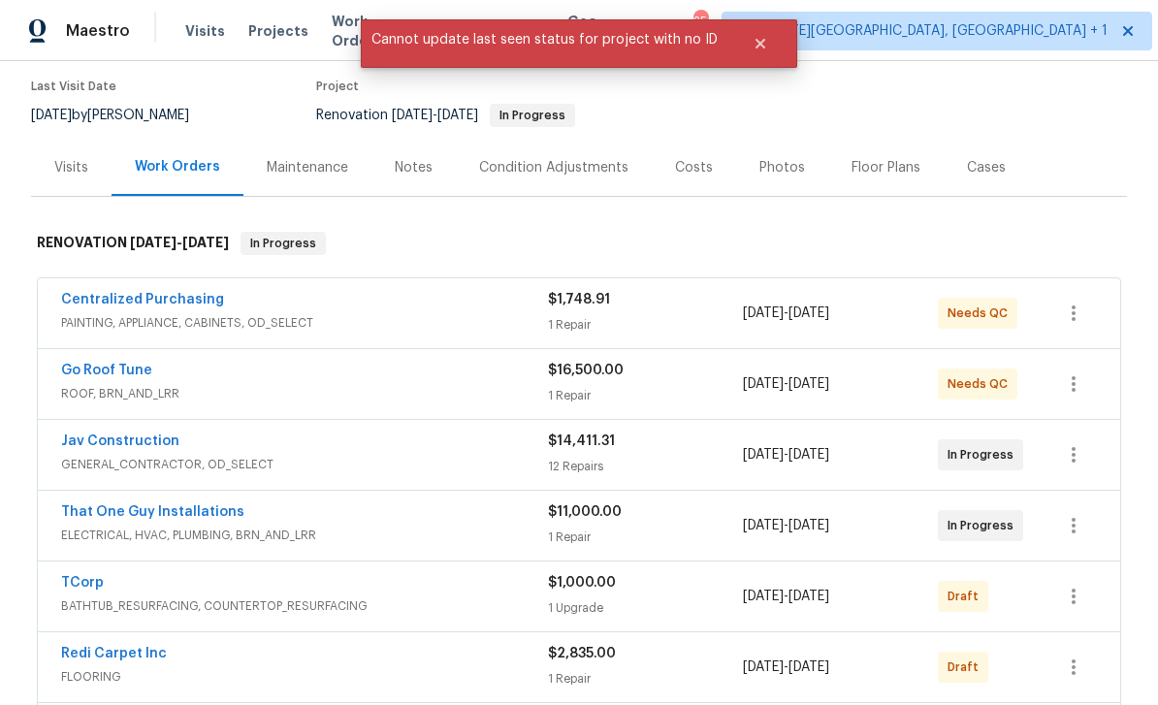
scroll to position [156, 0]
click at [412, 174] on div "Notes" at bounding box center [414, 166] width 38 height 19
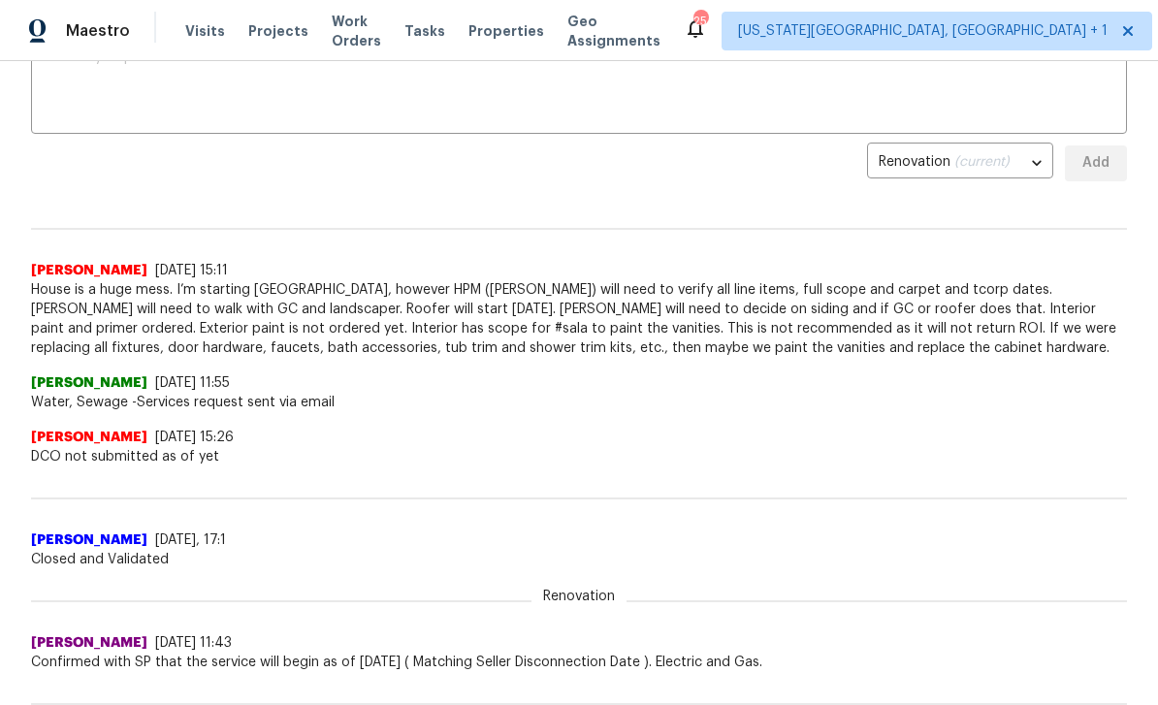
scroll to position [428, 0]
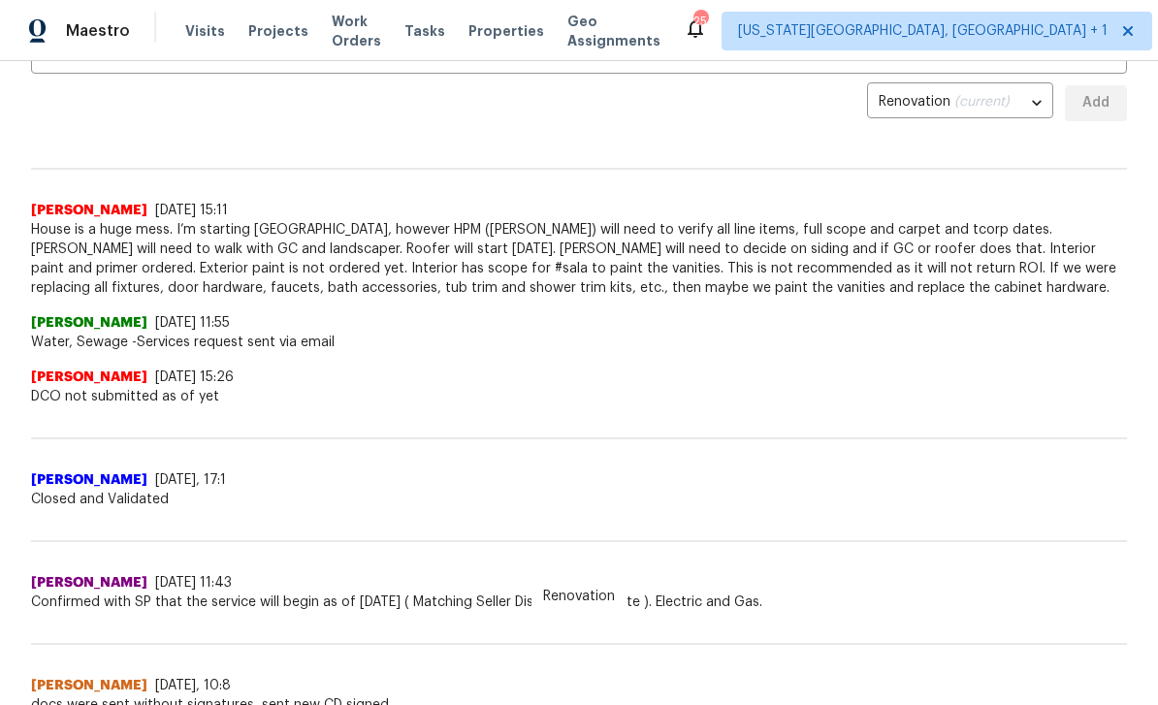
click at [16, 246] on div "Back to all projects [STREET_ADDRESS] 3 Beds | 2 1/2 Baths | Total: 2889 ft² | …" at bounding box center [579, 383] width 1158 height 644
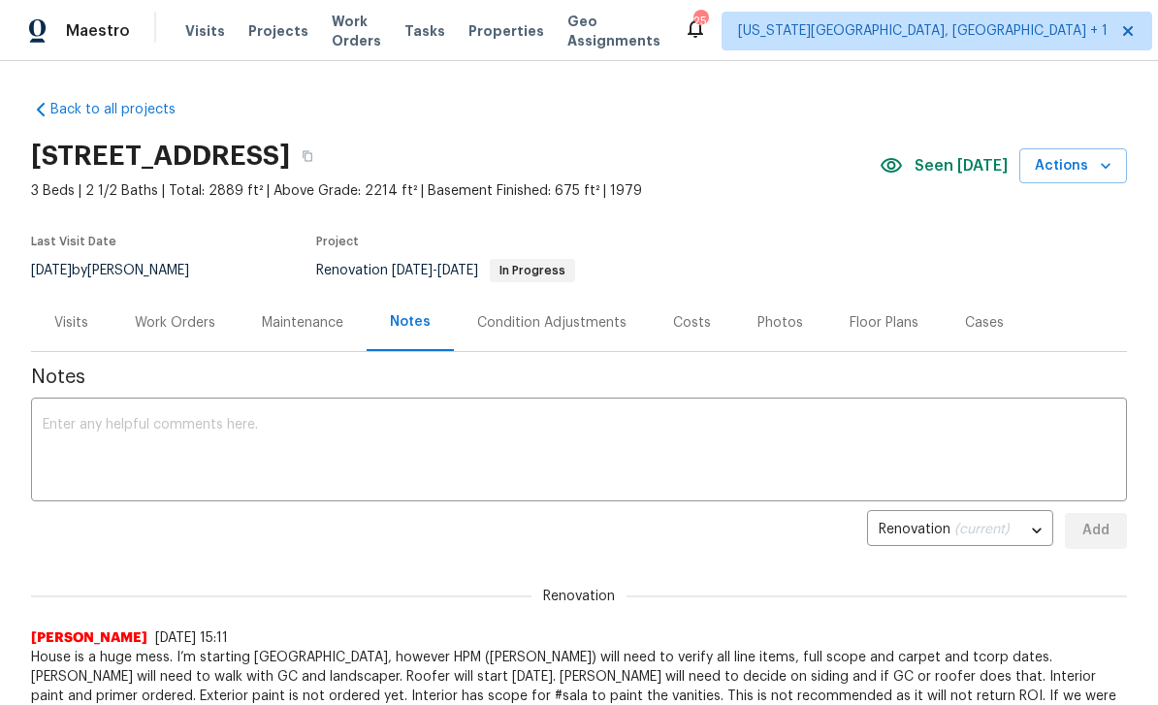
scroll to position [0, 0]
